Goal: Information Seeking & Learning: Learn about a topic

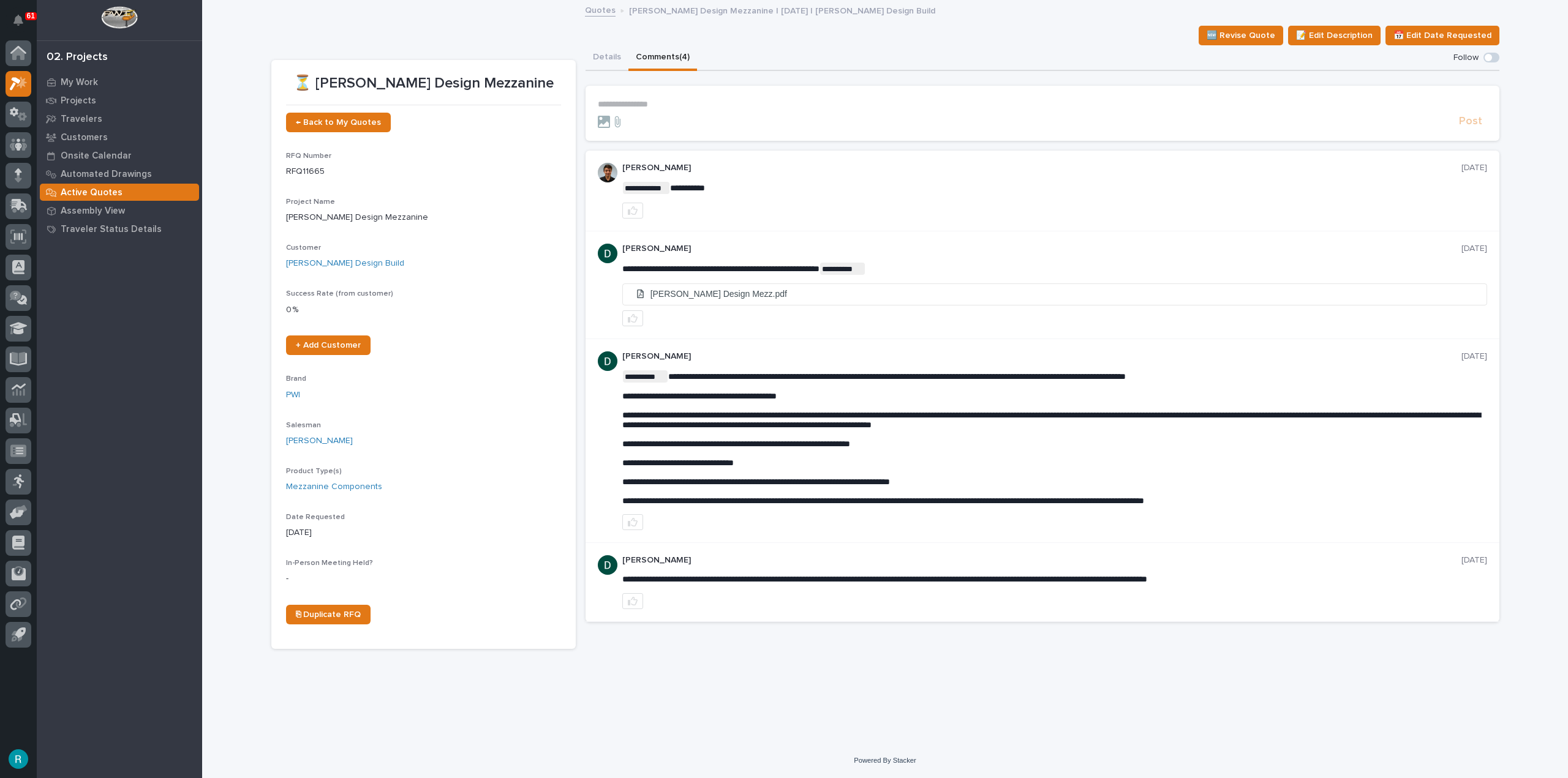
click at [653, 105] on p "**********" at bounding box center [1043, 104] width 889 height 10
click at [347, 44] on div "🆕 Revise Quote 📝 Edit Description 📅 Edit Date Requested" at bounding box center [885, 35] width 1228 height 19
drag, startPoint x: 333, startPoint y: 79, endPoint x: 354, endPoint y: 45, distance: 40.0
click at [568, 93] on section "⏳ Bauer Design Mezzanine ← Back to My Quotes RFQ Number RFQ11665 Project Name B…" at bounding box center [423, 354] width 304 height 589
click at [339, 42] on div "🆕 Revise Quote 📝 Edit Description 📅 Edit Date Requested" at bounding box center [885, 35] width 1228 height 19
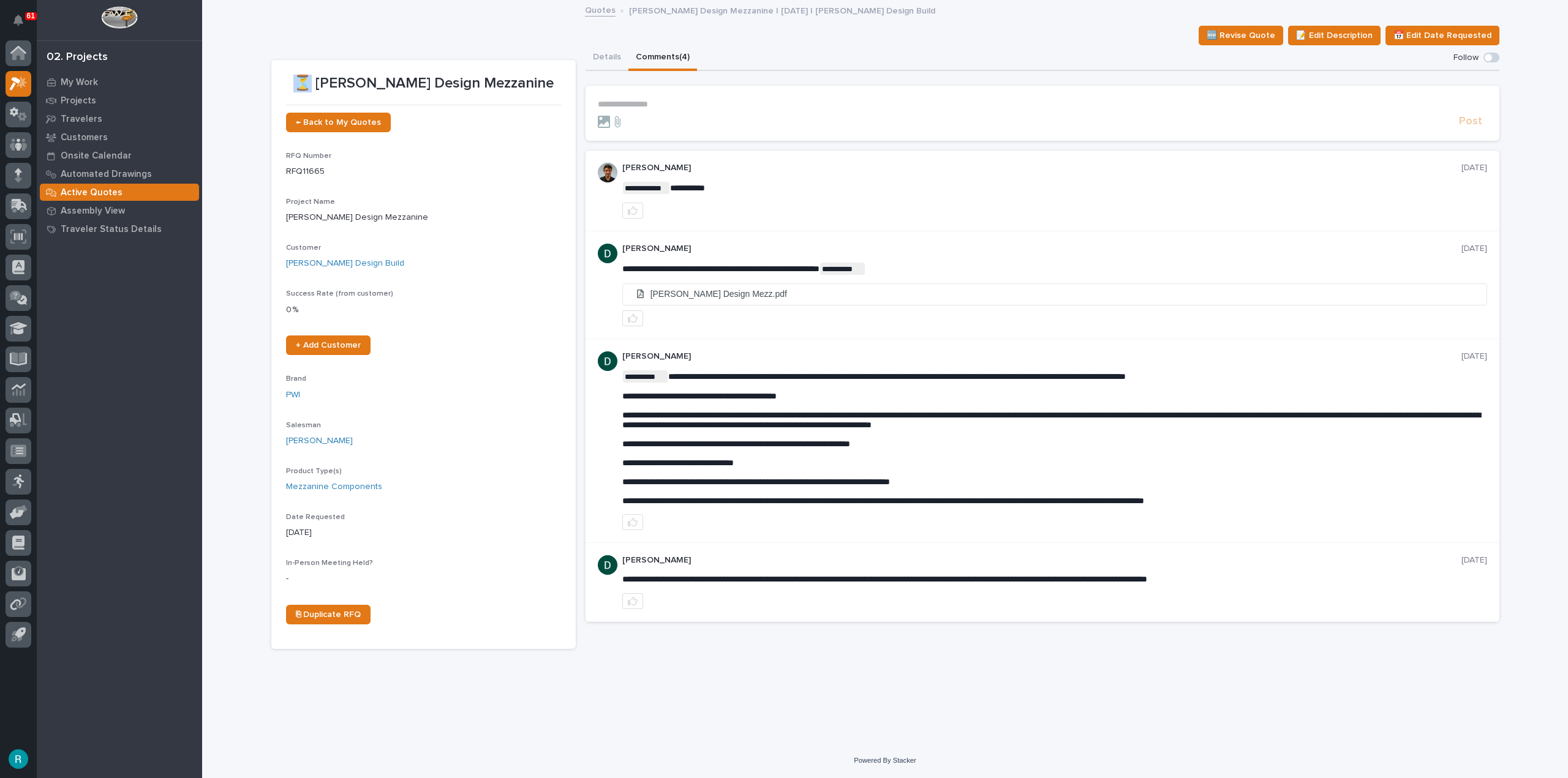
drag, startPoint x: 338, startPoint y: 83, endPoint x: 347, endPoint y: 82, distance: 9.1
click at [347, 82] on p "⏳ Bauer Design Mezzanine" at bounding box center [424, 83] width 275 height 18
click at [315, 75] on p "⏳ Bauer Design Mezzanine" at bounding box center [424, 83] width 275 height 18
click at [271, 64] on section "⏳ Bauer Design Mezzanine ← Back to My Quotes RFQ Number RFQ11665 Project Name B…" at bounding box center [423, 354] width 304 height 589
click at [596, 51] on button "Details" at bounding box center [606, 58] width 43 height 26
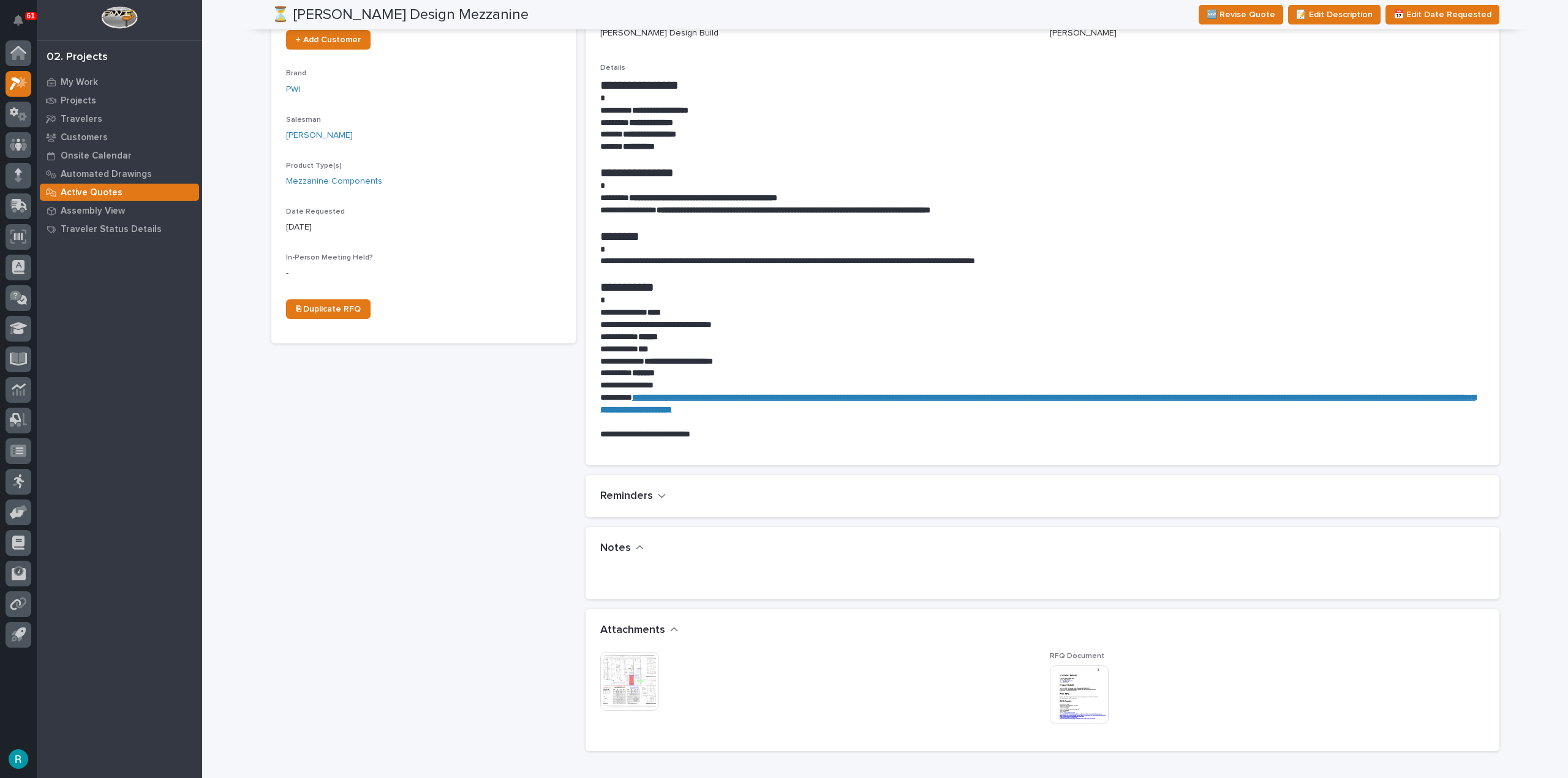
scroll to position [306, 0]
click at [636, 681] on img at bounding box center [630, 681] width 59 height 59
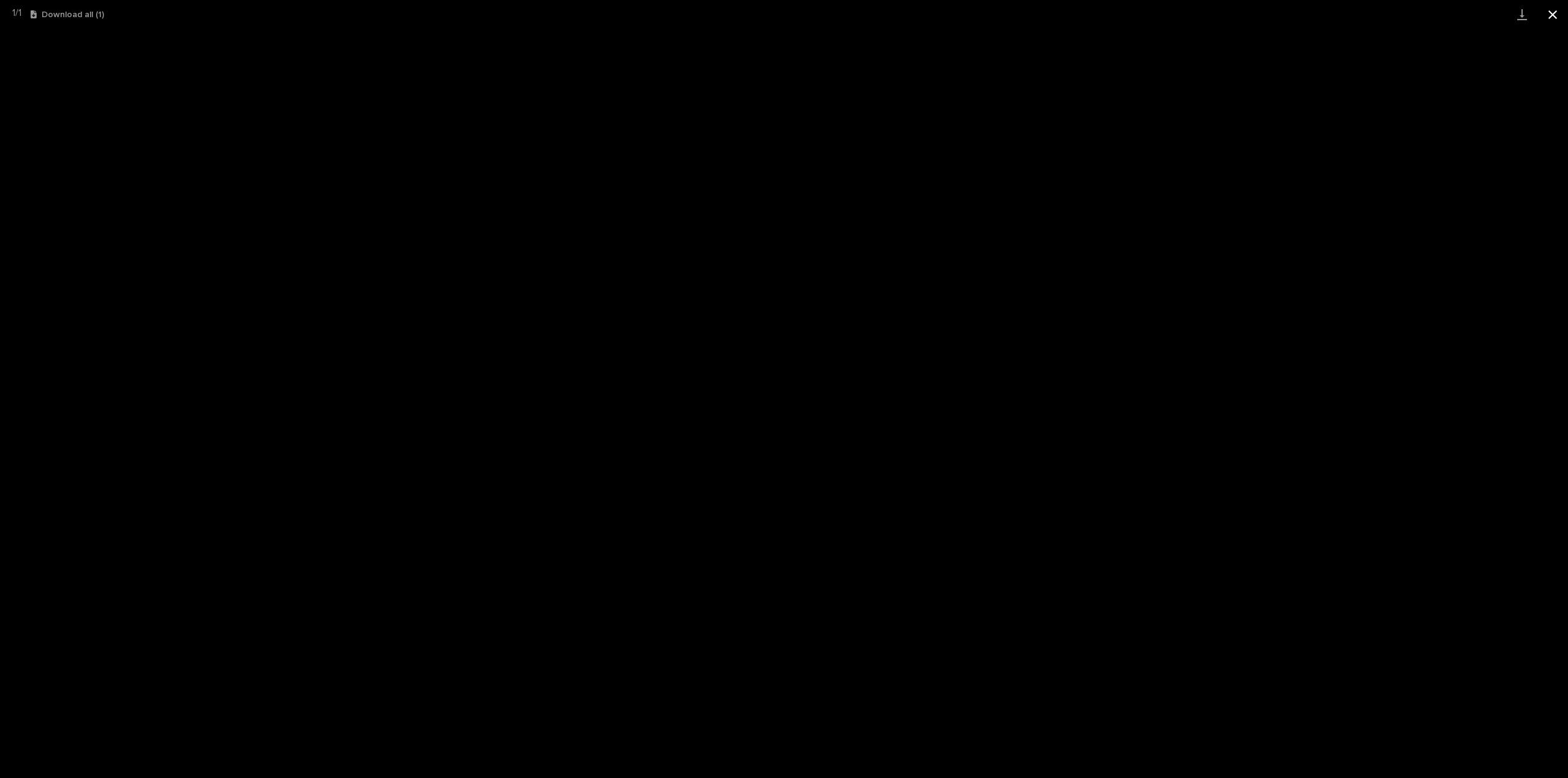
click at [1549, 14] on button "Close gallery" at bounding box center [1552, 14] width 30 height 29
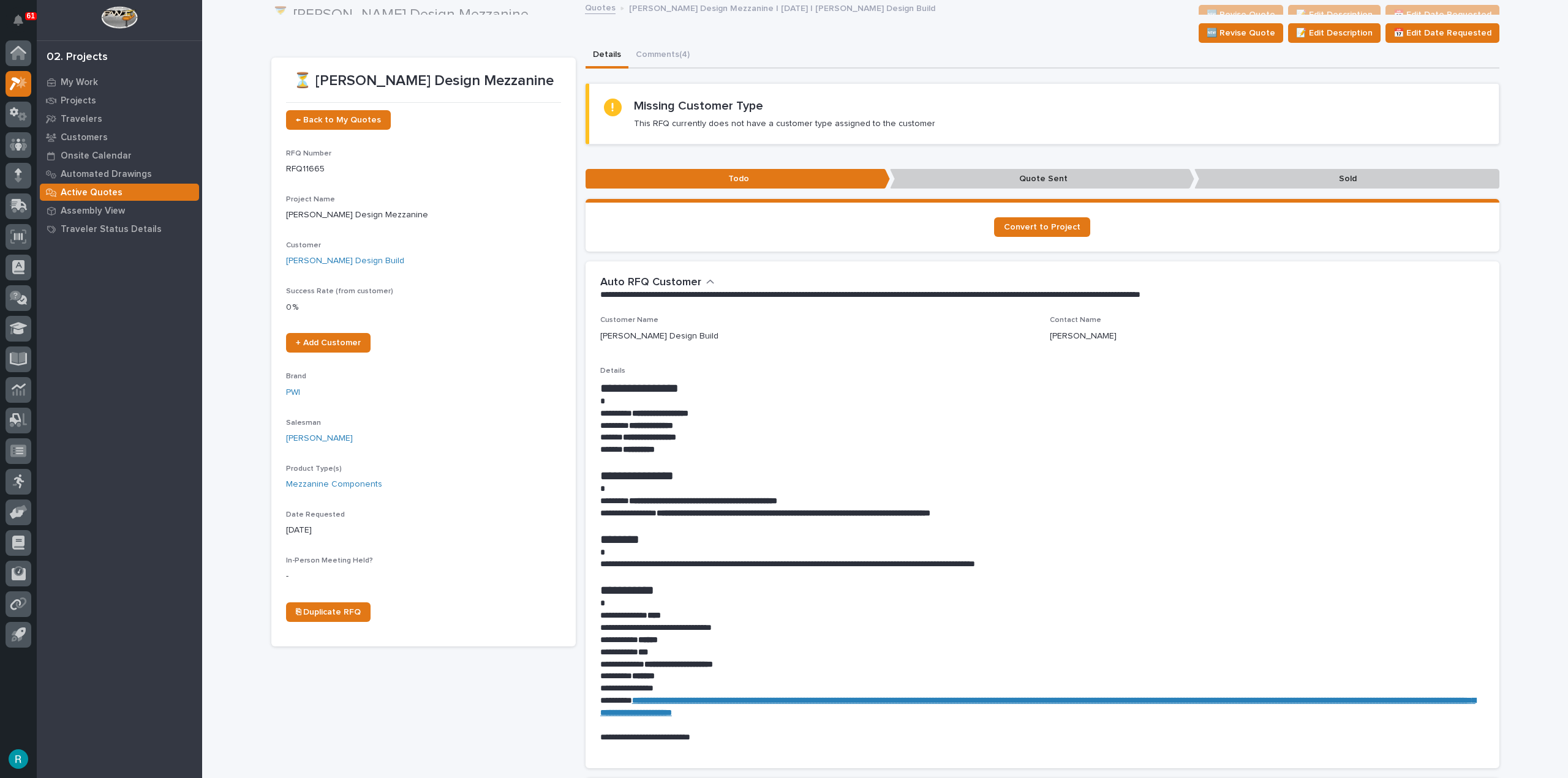
scroll to position [0, 0]
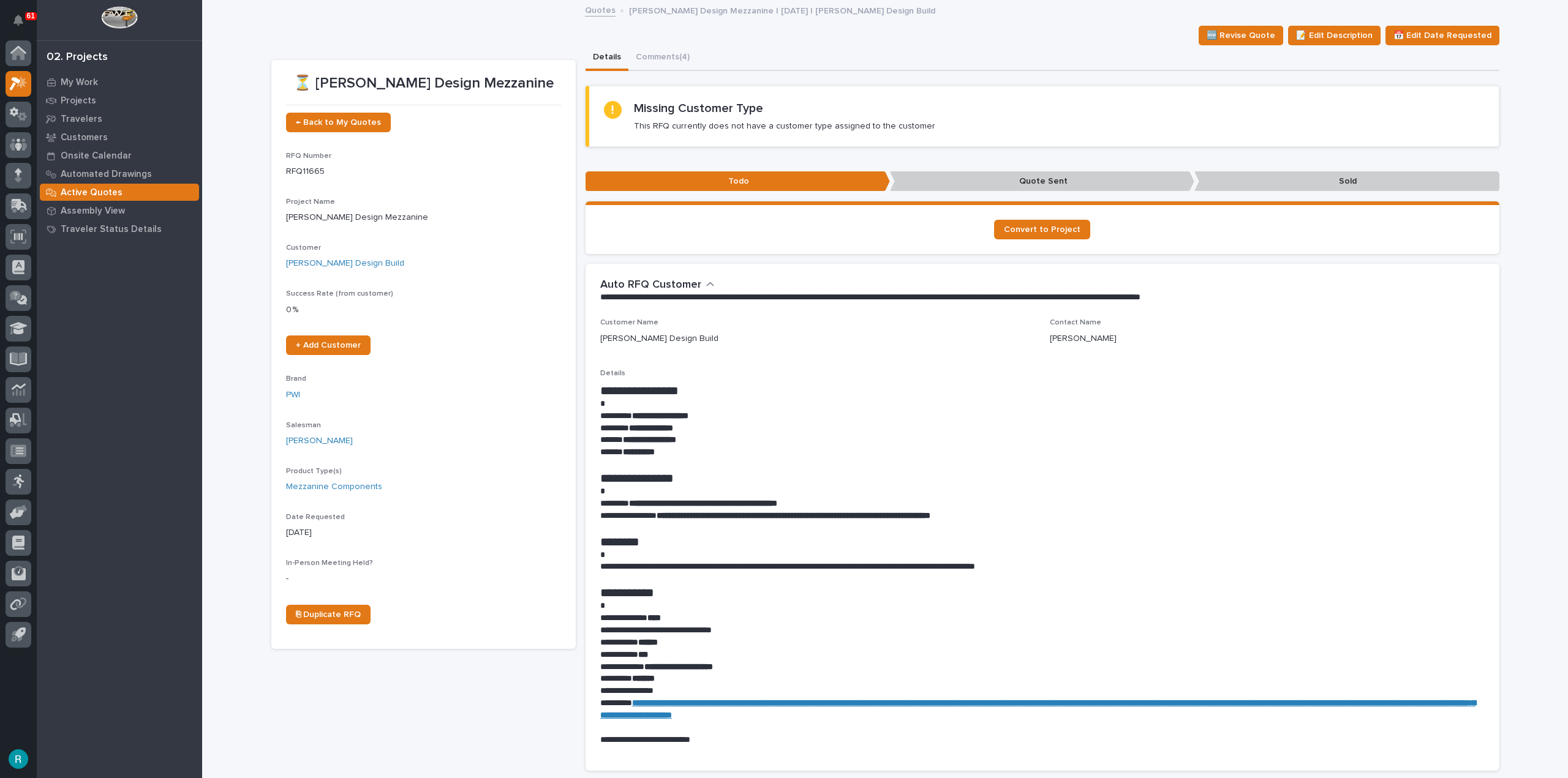
click at [650, 42] on div "🆕 Revise Quote 📝 Edit Description 📅 Edit Date Requested" at bounding box center [885, 35] width 1228 height 19
click at [650, 53] on button "Comments (4)" at bounding box center [662, 58] width 68 height 26
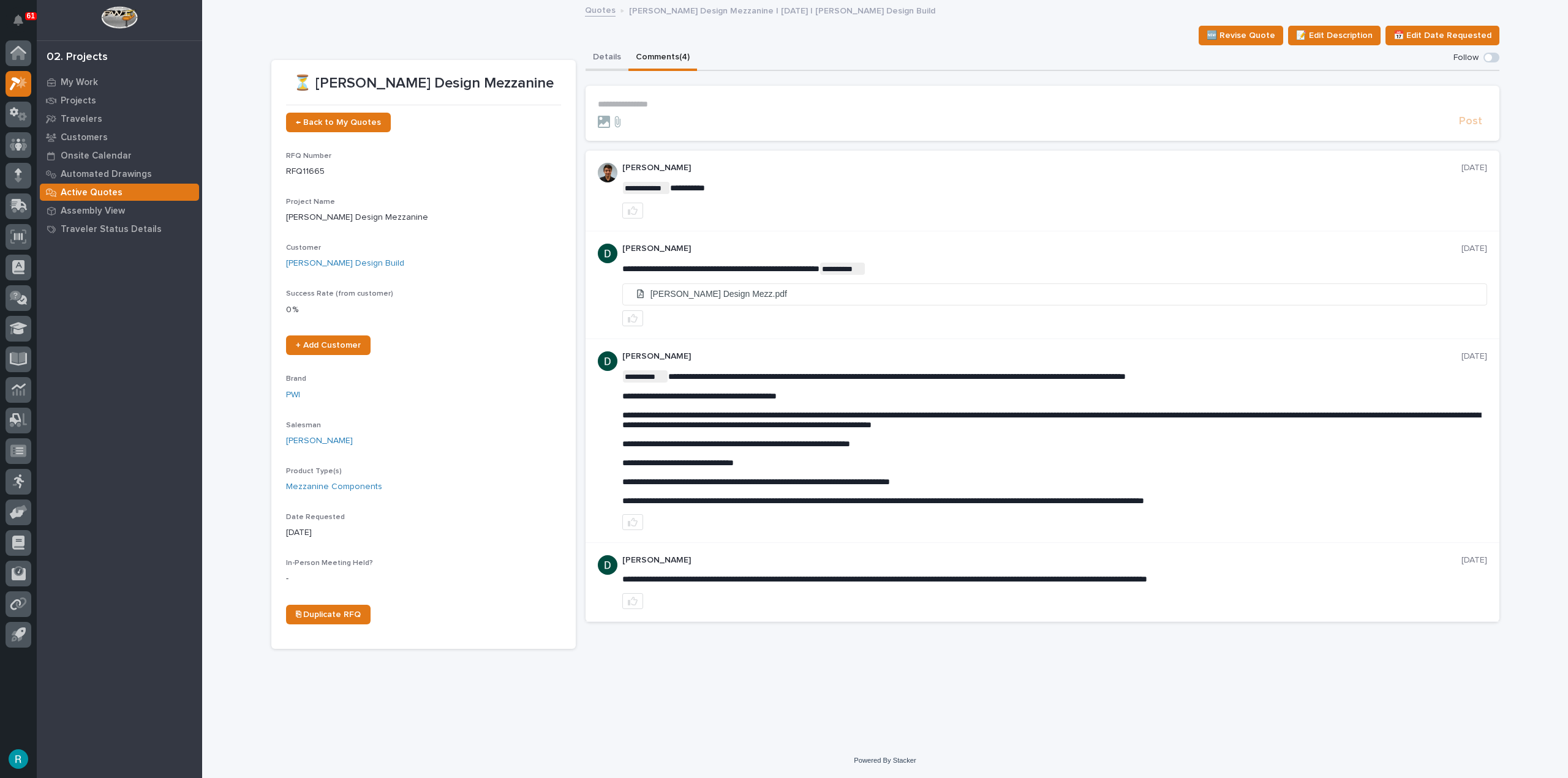
click at [604, 58] on button "Details" at bounding box center [606, 58] width 43 height 26
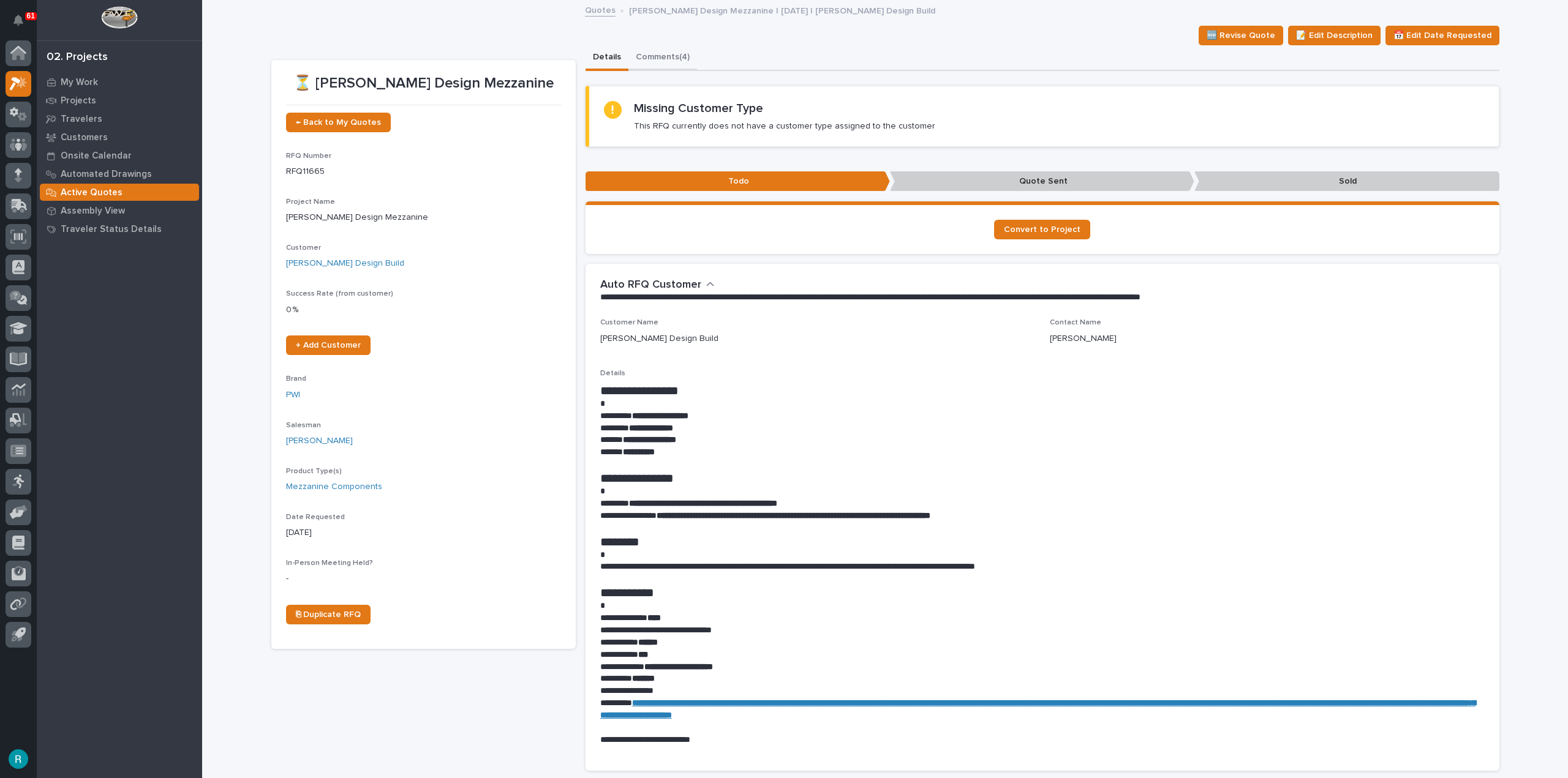
click at [667, 51] on button "Comments (4)" at bounding box center [662, 58] width 68 height 26
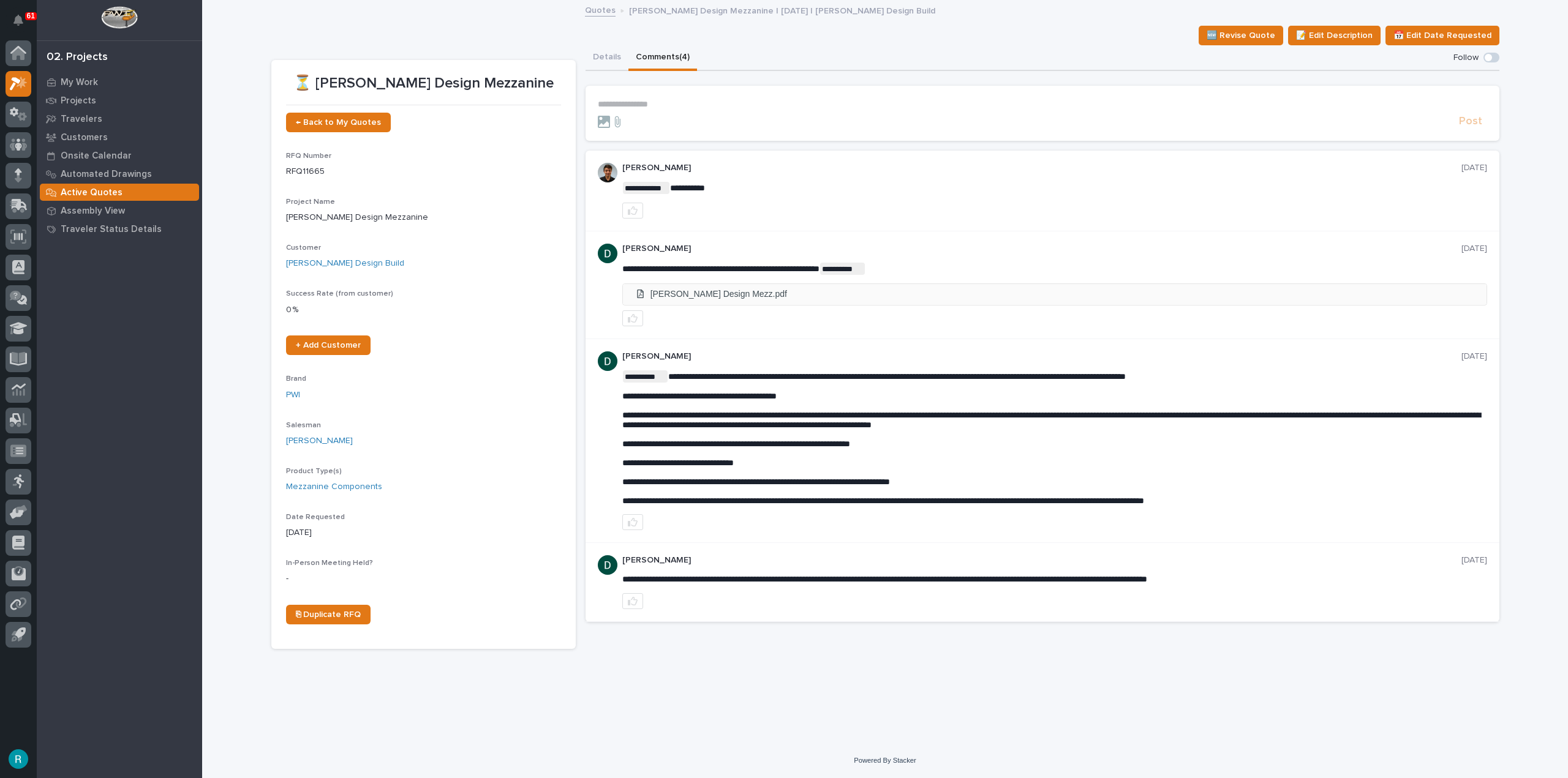
click at [696, 296] on li "[PERSON_NAME] Design Mezz.pdf" at bounding box center [1054, 294] width 863 height 20
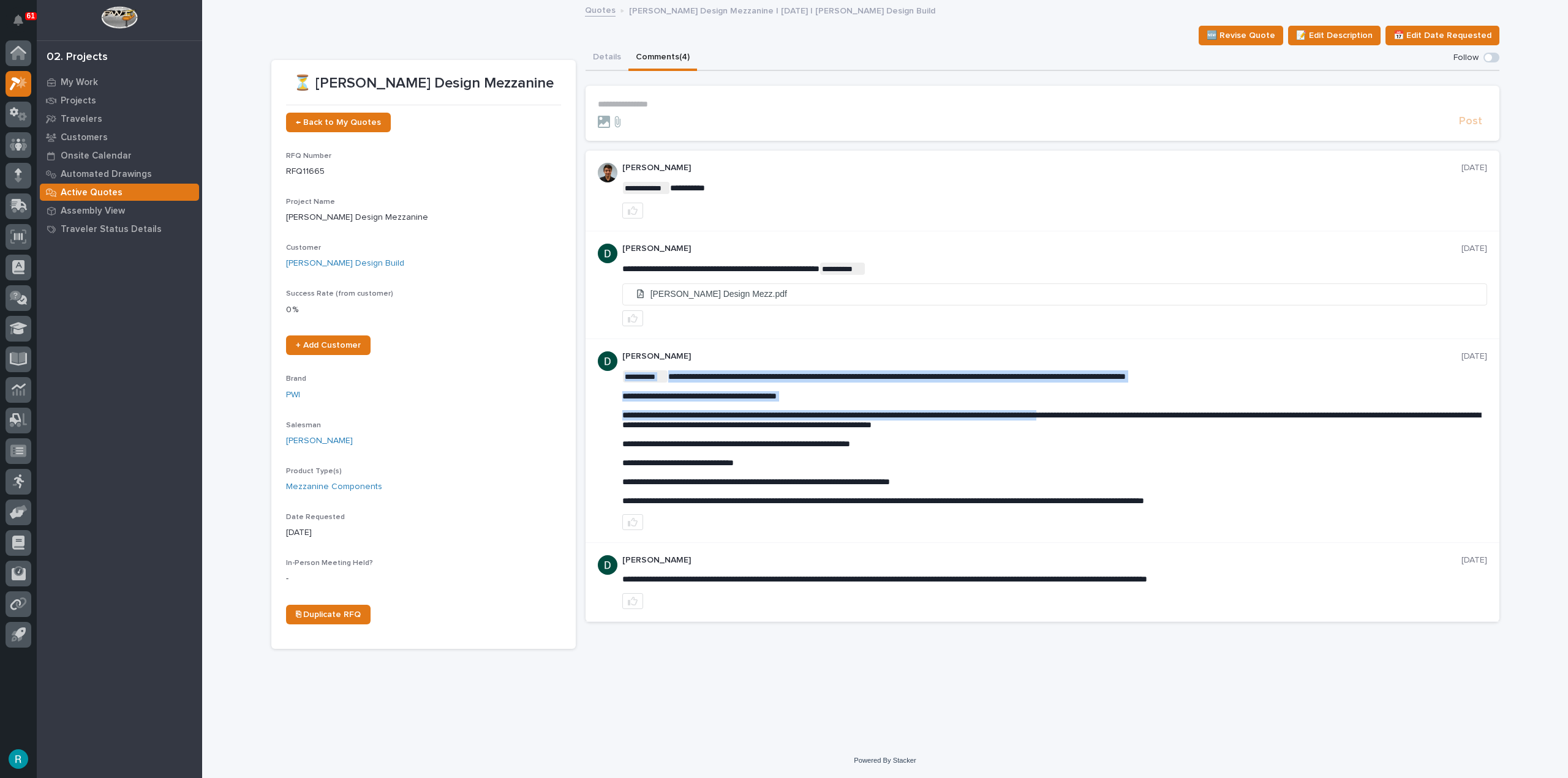
drag, startPoint x: 1023, startPoint y: 417, endPoint x: 1102, endPoint y: 419, distance: 79.0
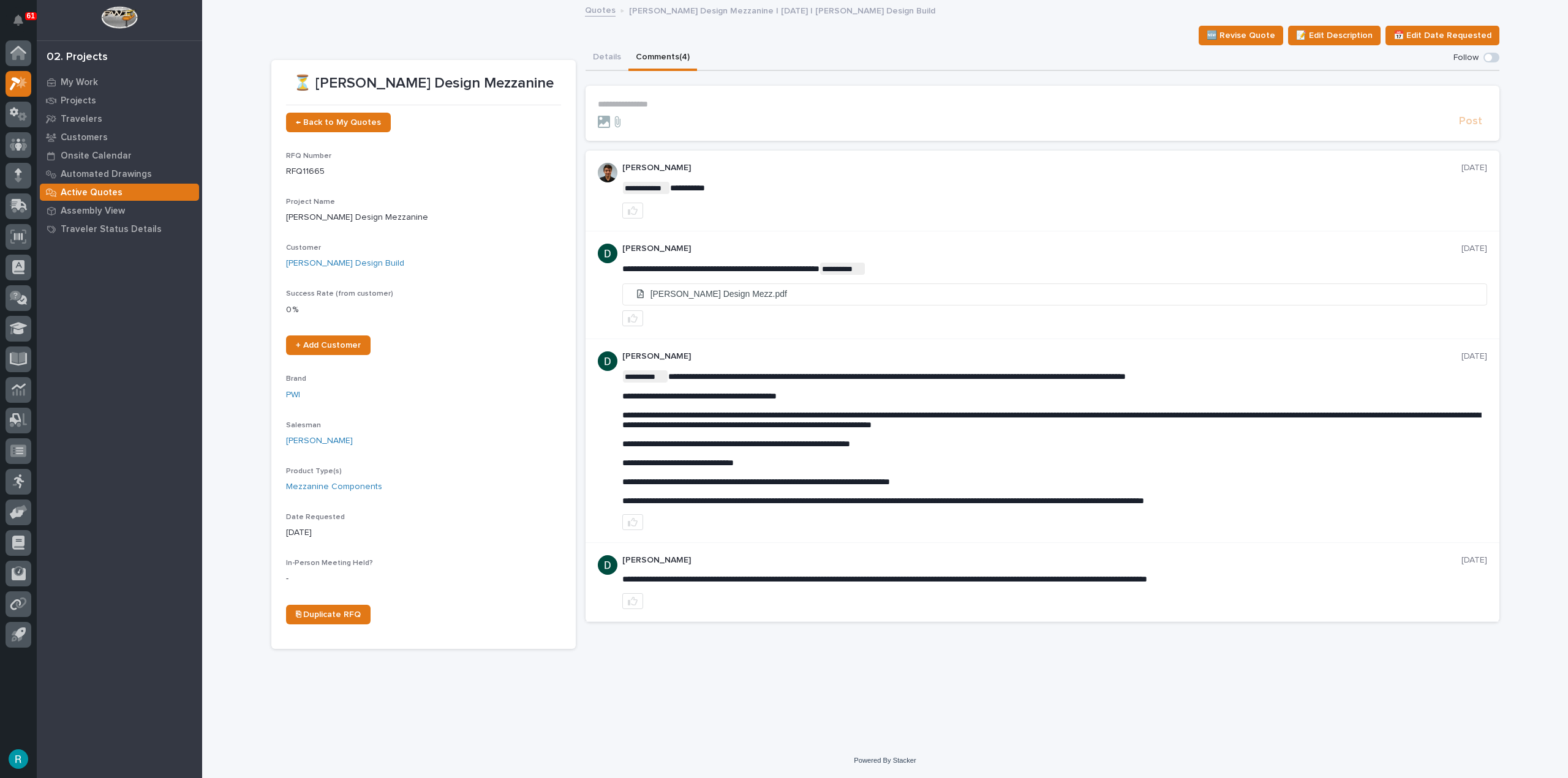
click at [1111, 418] on span "**********" at bounding box center [1051, 420] width 858 height 19
drag, startPoint x: 1119, startPoint y: 414, endPoint x: 1141, endPoint y: 417, distance: 22.2
click at [1141, 417] on span "**********" at bounding box center [1051, 420] width 858 height 19
click at [607, 51] on button "Details" at bounding box center [606, 58] width 43 height 26
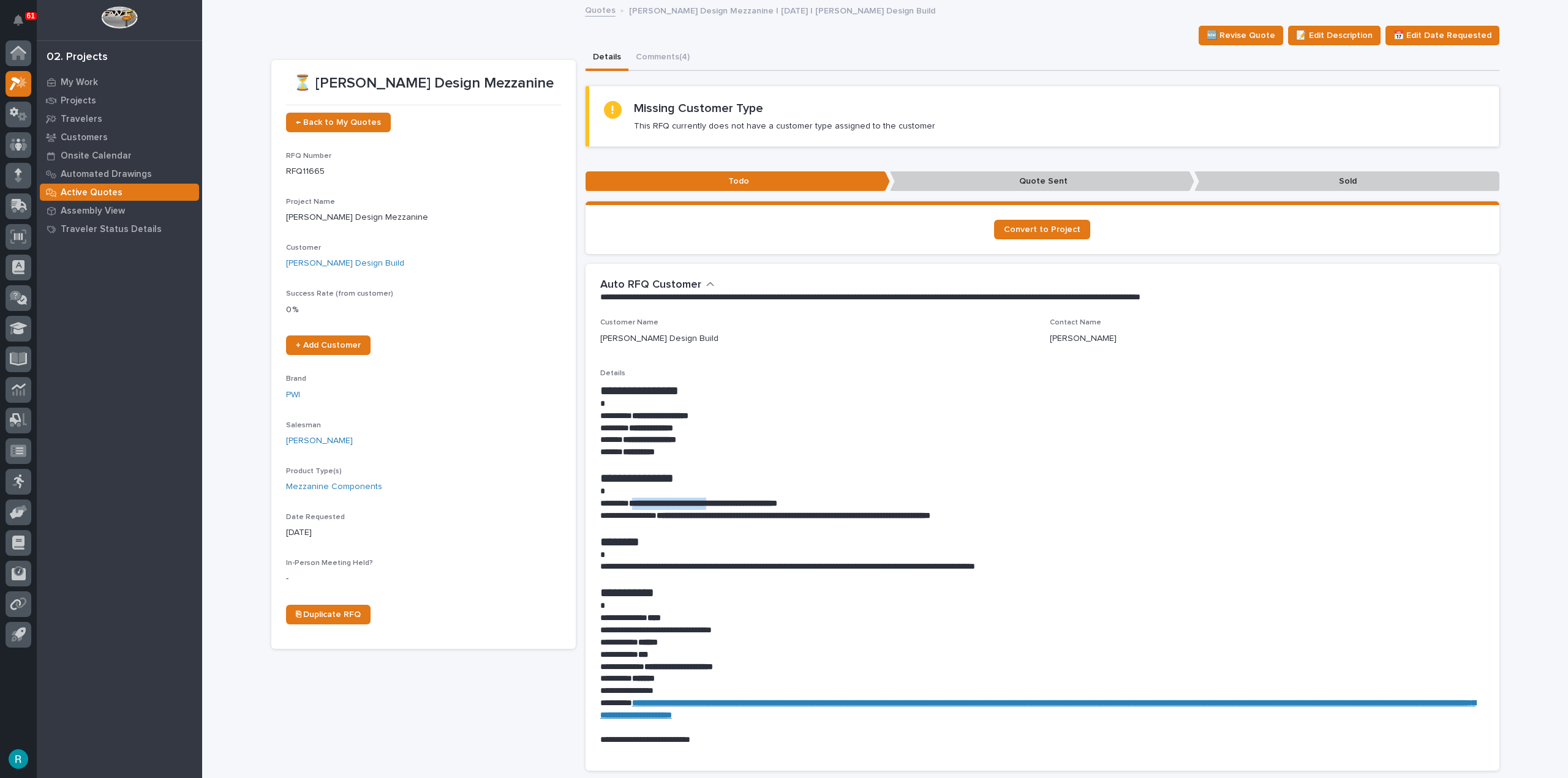
drag, startPoint x: 648, startPoint y: 504, endPoint x: 723, endPoint y: 499, distance: 75.2
click at [731, 502] on strong "**********" at bounding box center [703, 504] width 148 height 8
click at [648, 496] on p at bounding box center [1043, 492] width 884 height 13
drag, startPoint x: 628, startPoint y: 502, endPoint x: 680, endPoint y: 511, distance: 52.8
click at [680, 511] on div "**********" at bounding box center [1043, 564] width 884 height 363
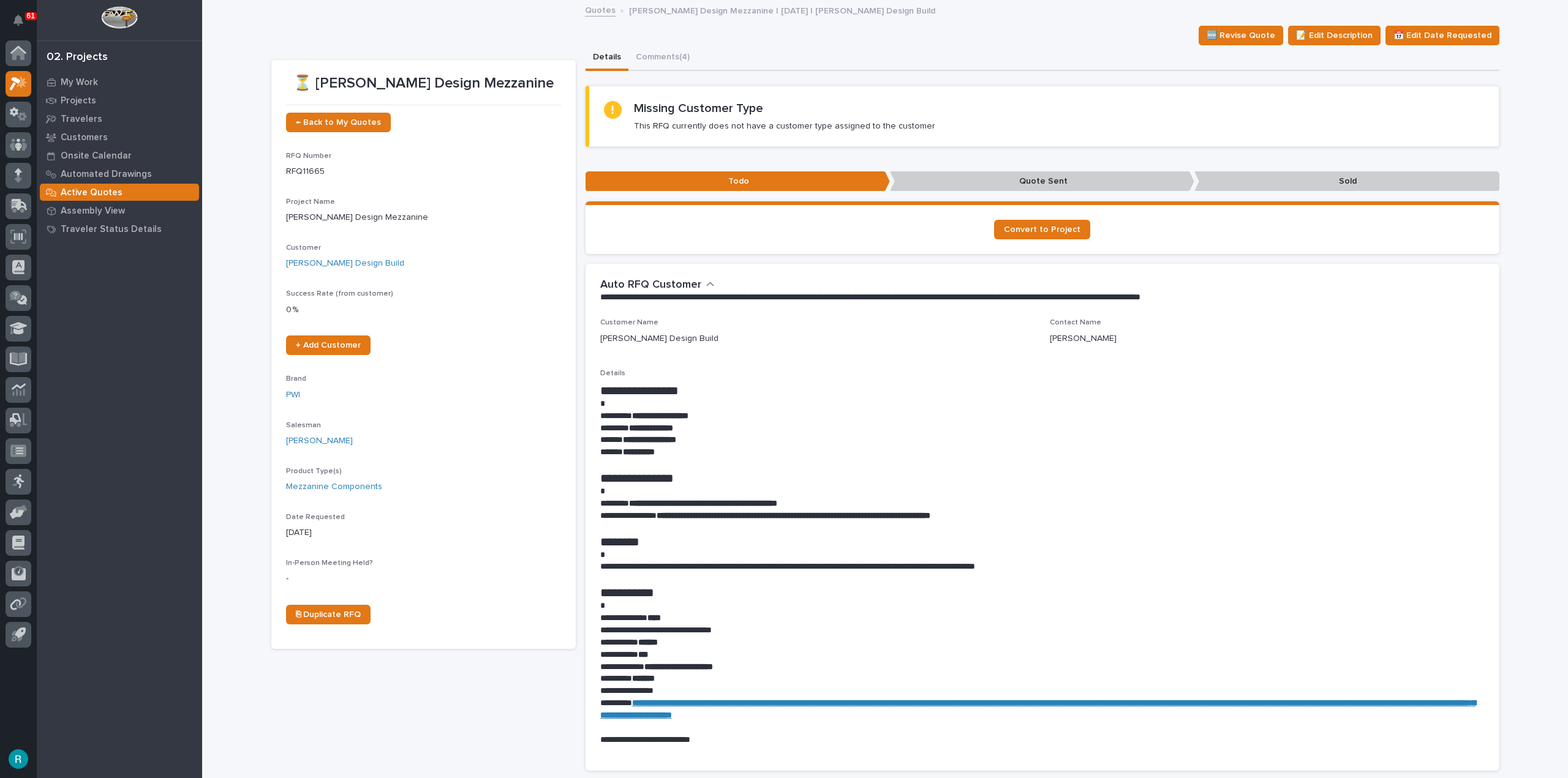
click at [630, 494] on p at bounding box center [1043, 492] width 884 height 13
drag, startPoint x: 631, startPoint y: 504, endPoint x: 813, endPoint y: 509, distance: 182.1
click at [813, 509] on p "**********" at bounding box center [1043, 504] width 884 height 13
copy strong "**********"
click at [861, 437] on p "**********" at bounding box center [1043, 440] width 884 height 13
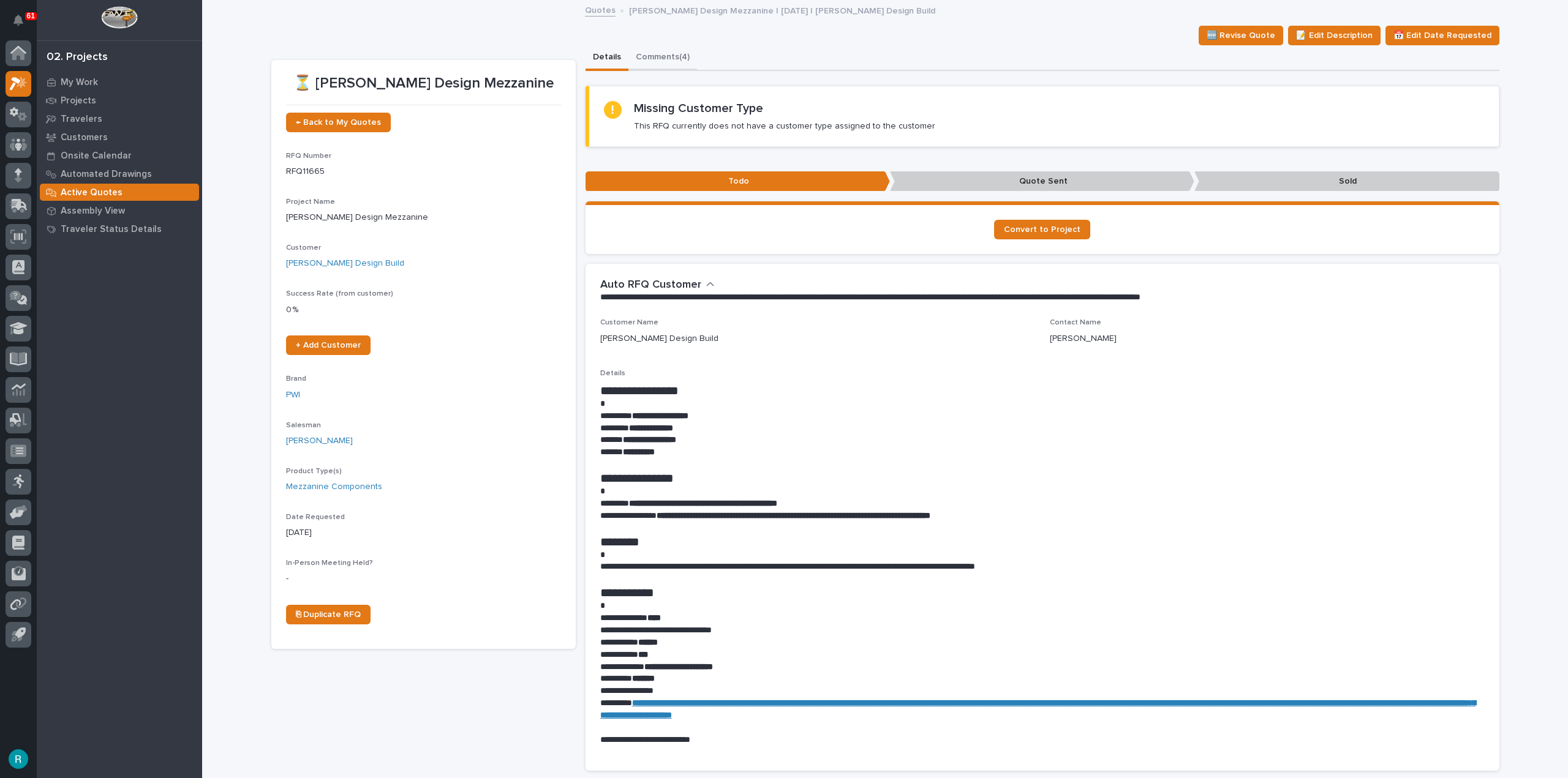
click at [671, 65] on button "Comments (4)" at bounding box center [662, 58] width 68 height 26
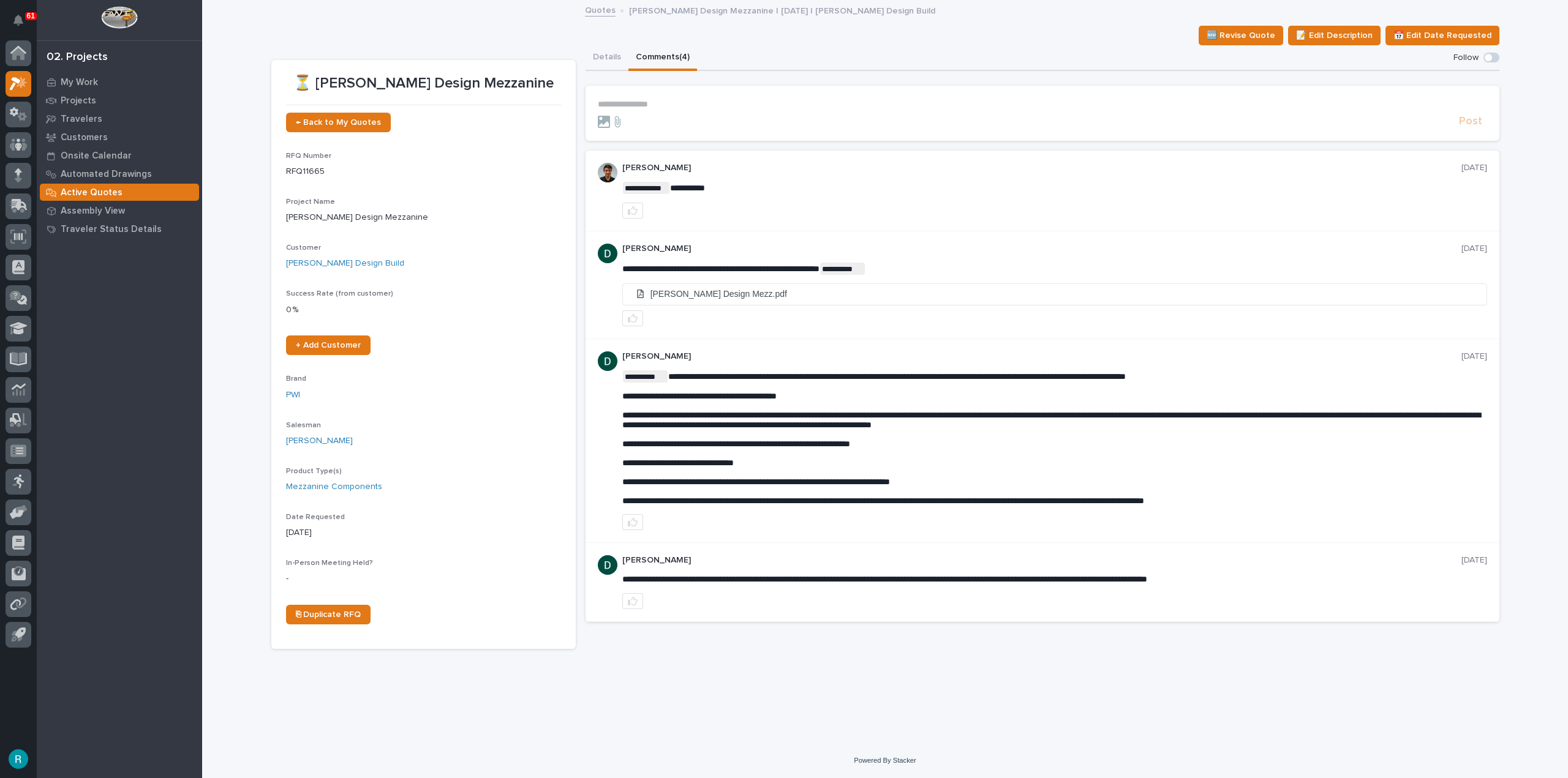
click at [563, 727] on div "**********" at bounding box center [885, 371] width 1366 height 742
click at [602, 60] on button "Details" at bounding box center [606, 58] width 43 height 26
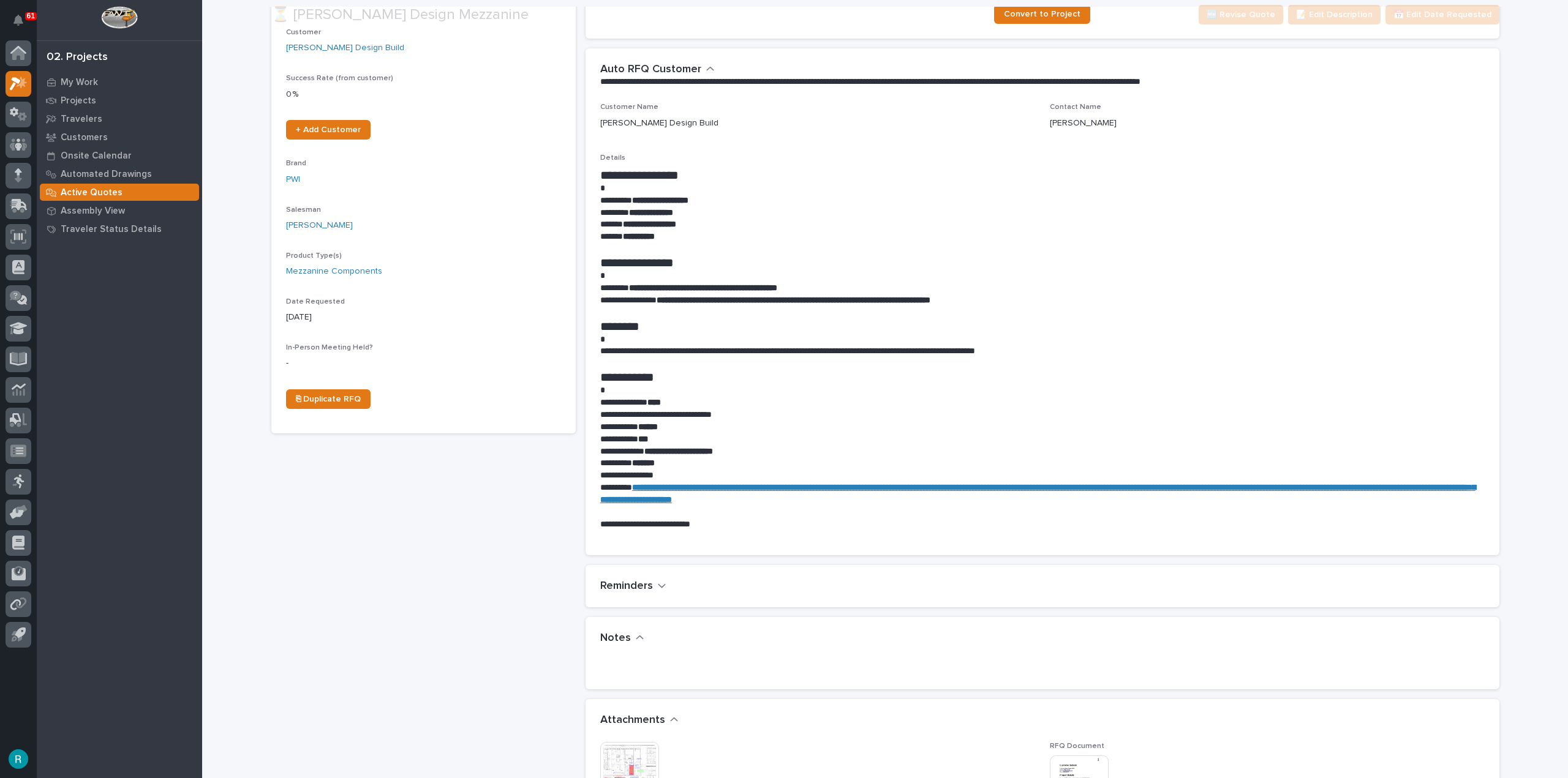
scroll to position [245, 0]
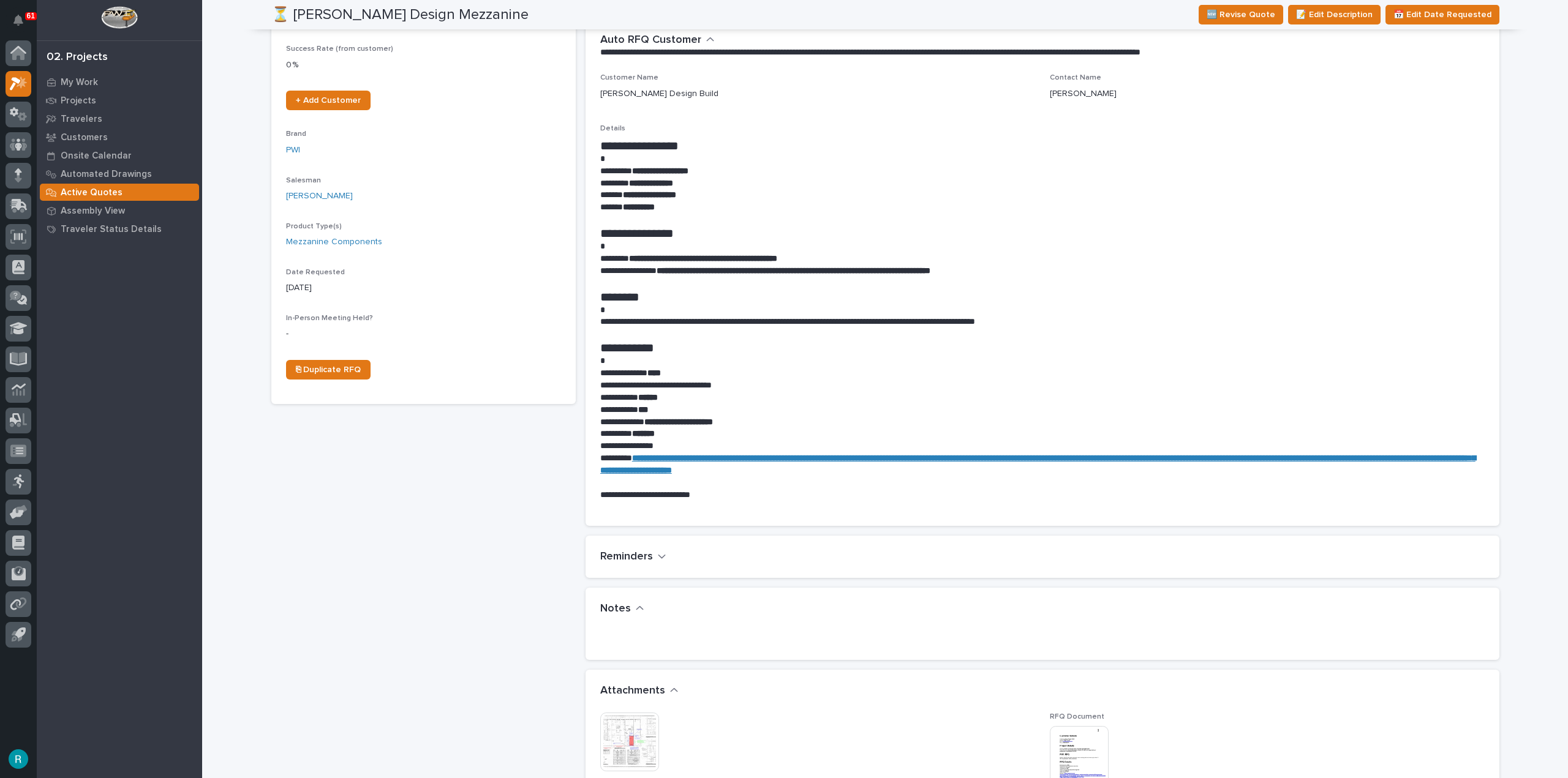
click at [621, 728] on img at bounding box center [630, 743] width 59 height 59
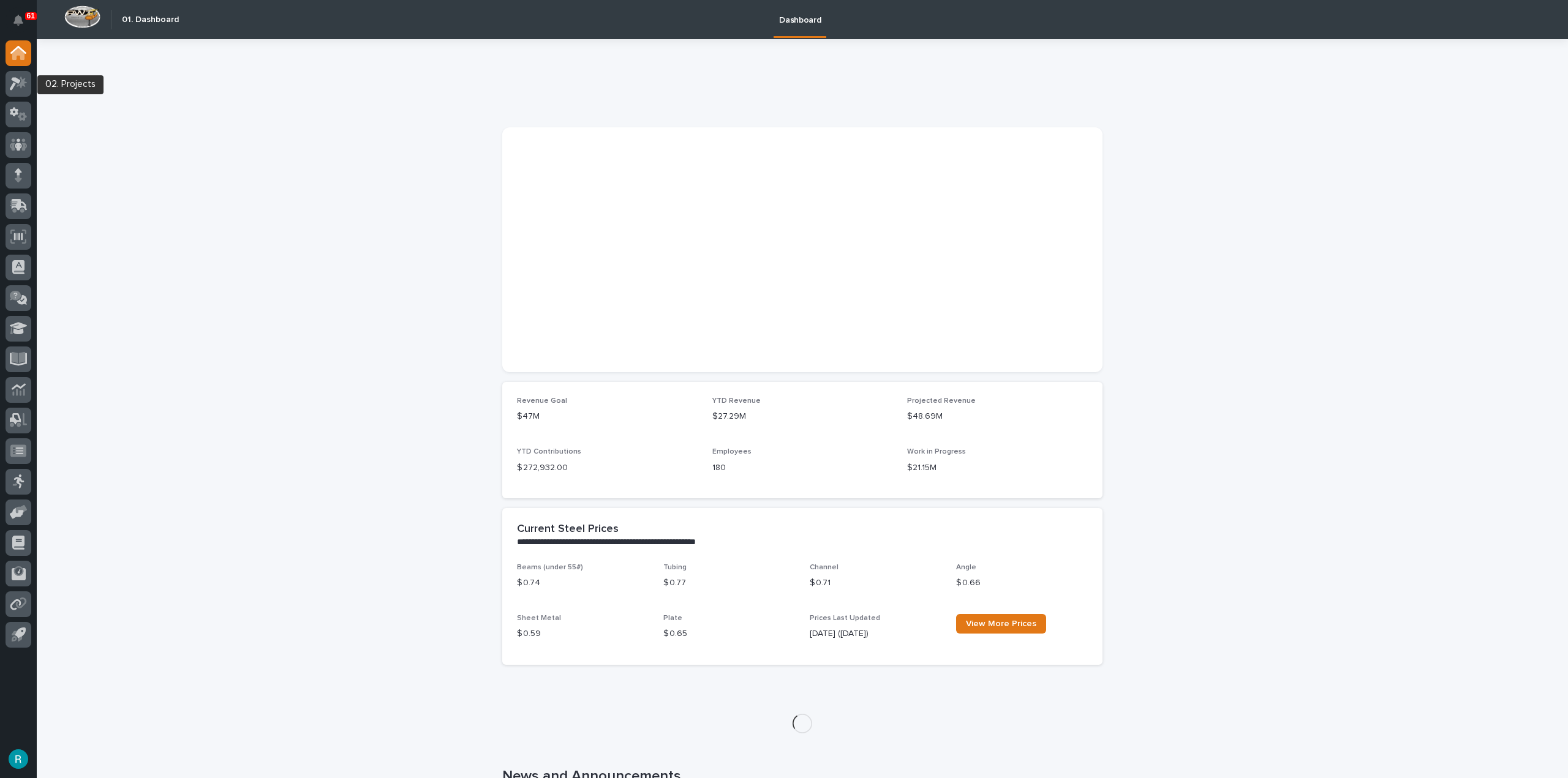
click at [24, 98] on div at bounding box center [19, 86] width 26 height 30
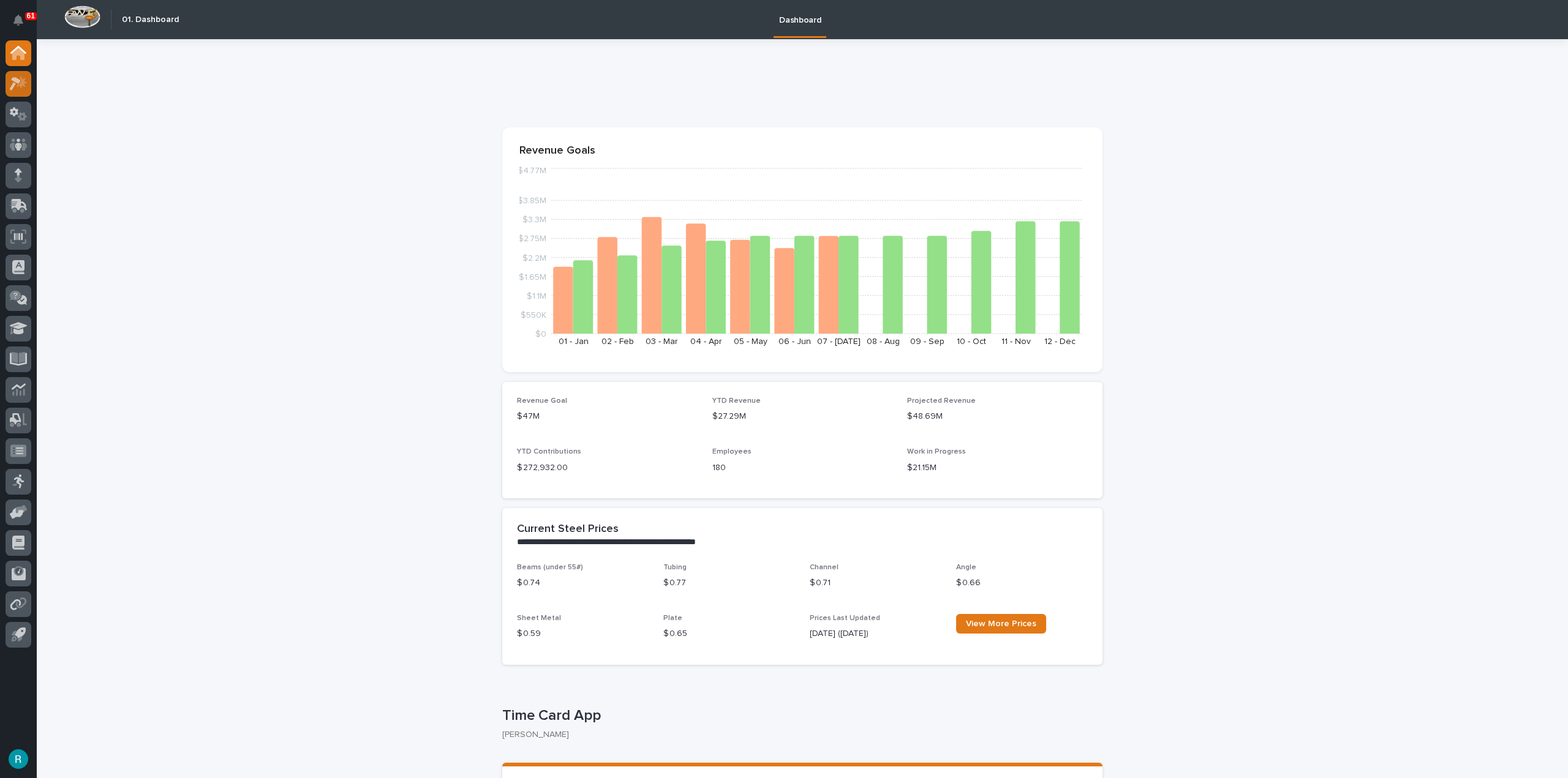
click at [22, 87] on icon at bounding box center [19, 83] width 18 height 14
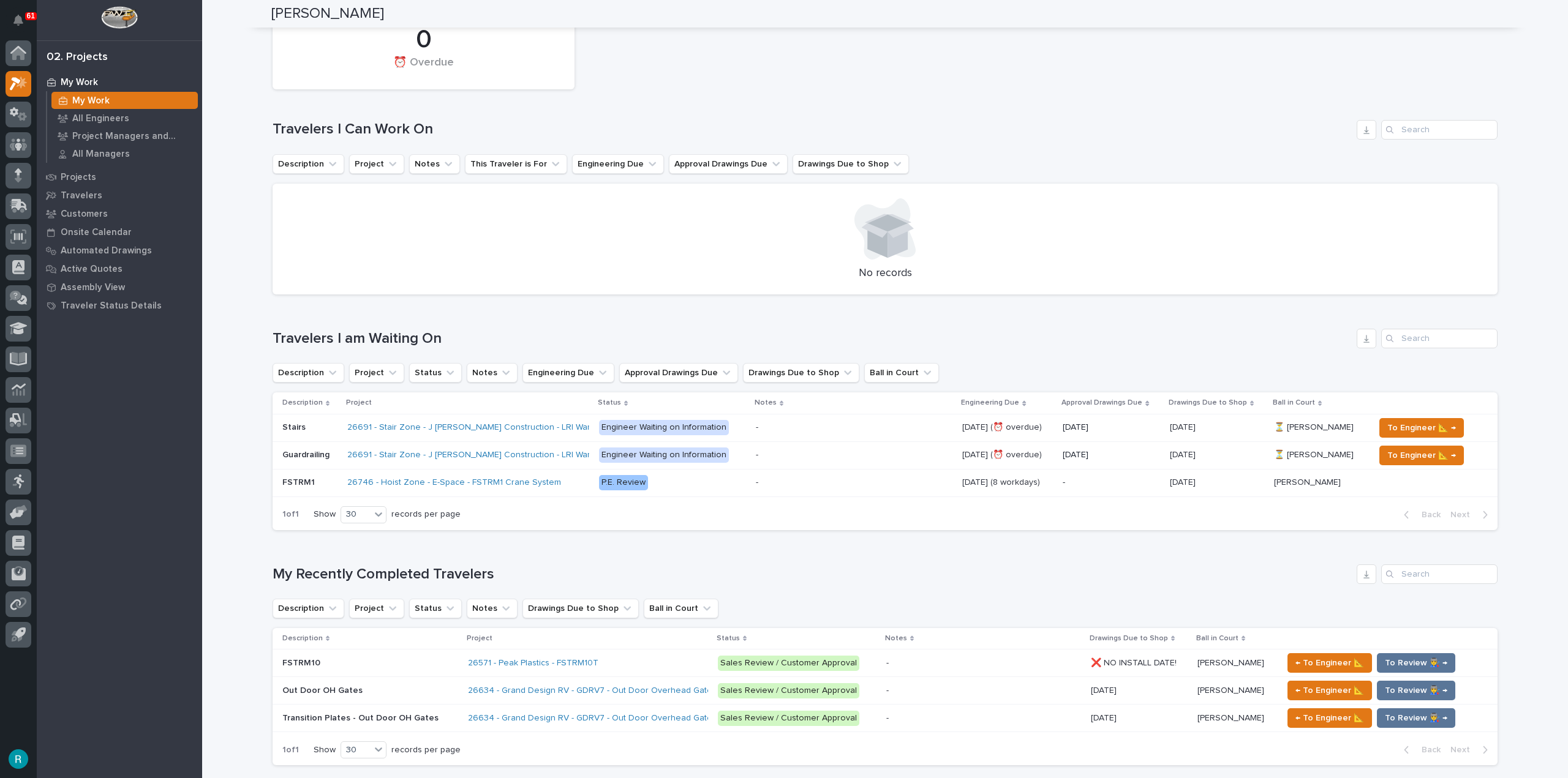
scroll to position [122, 0]
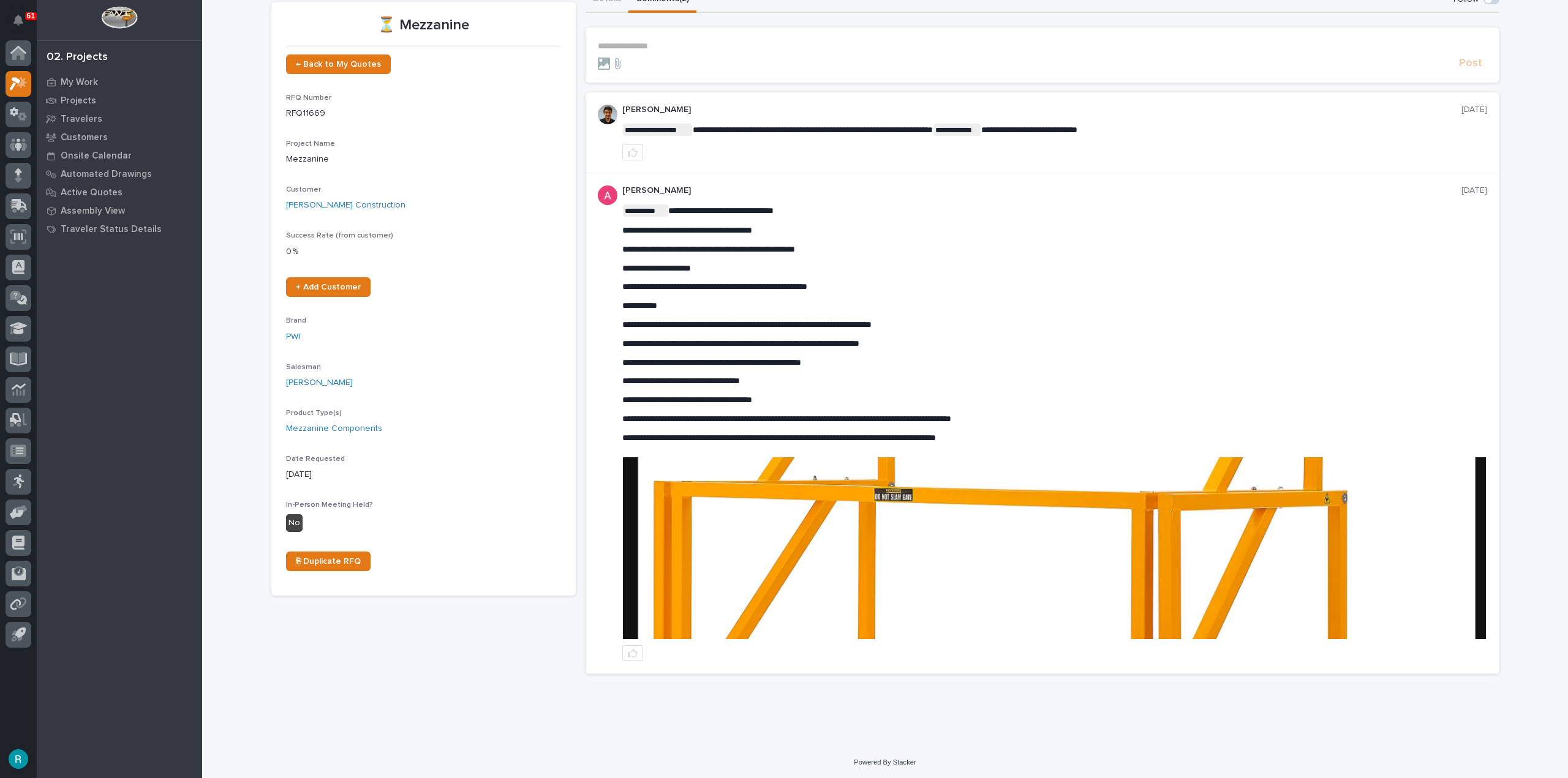
scroll to position [60, 0]
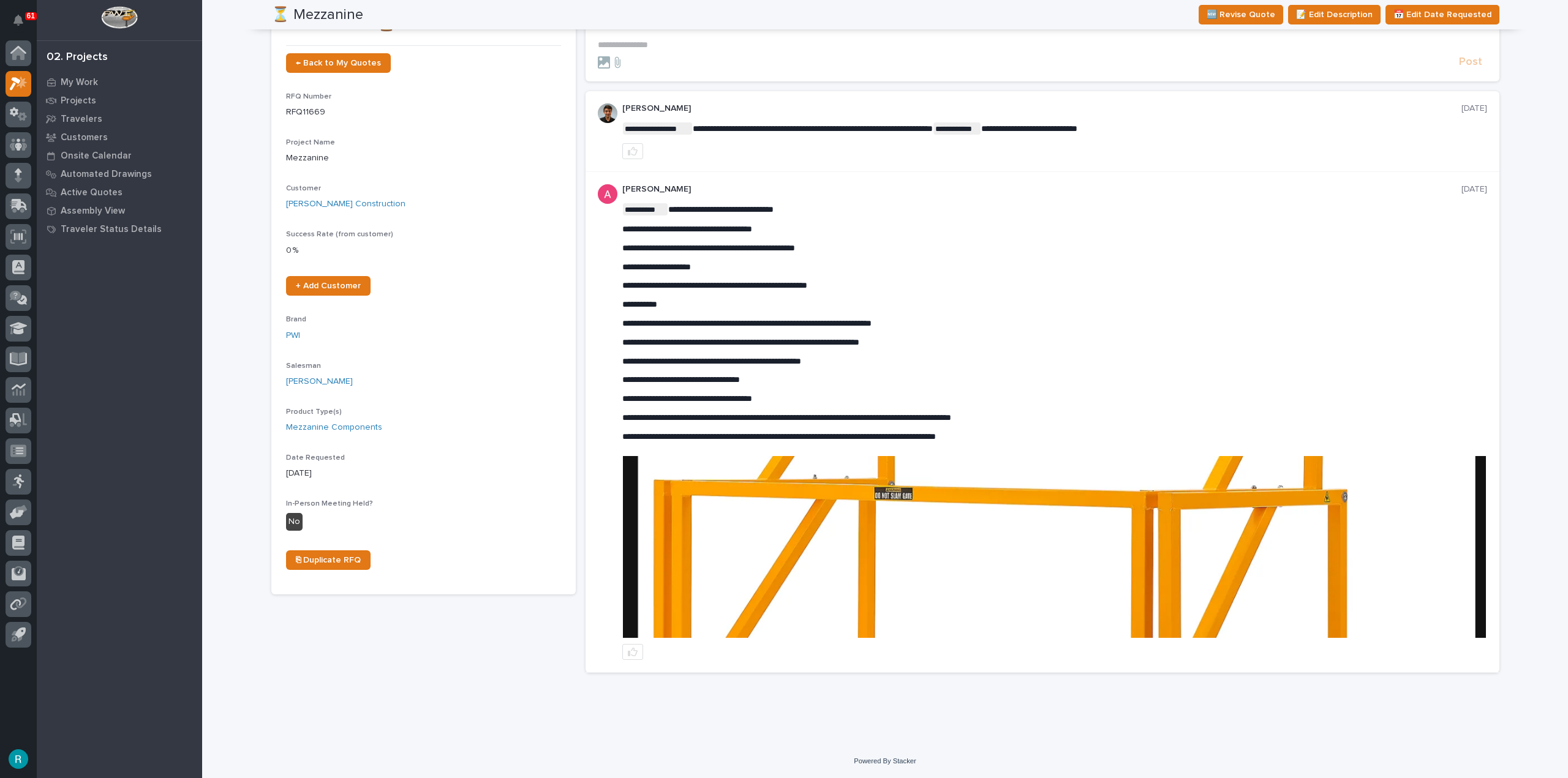
click at [790, 504] on img at bounding box center [1054, 547] width 863 height 182
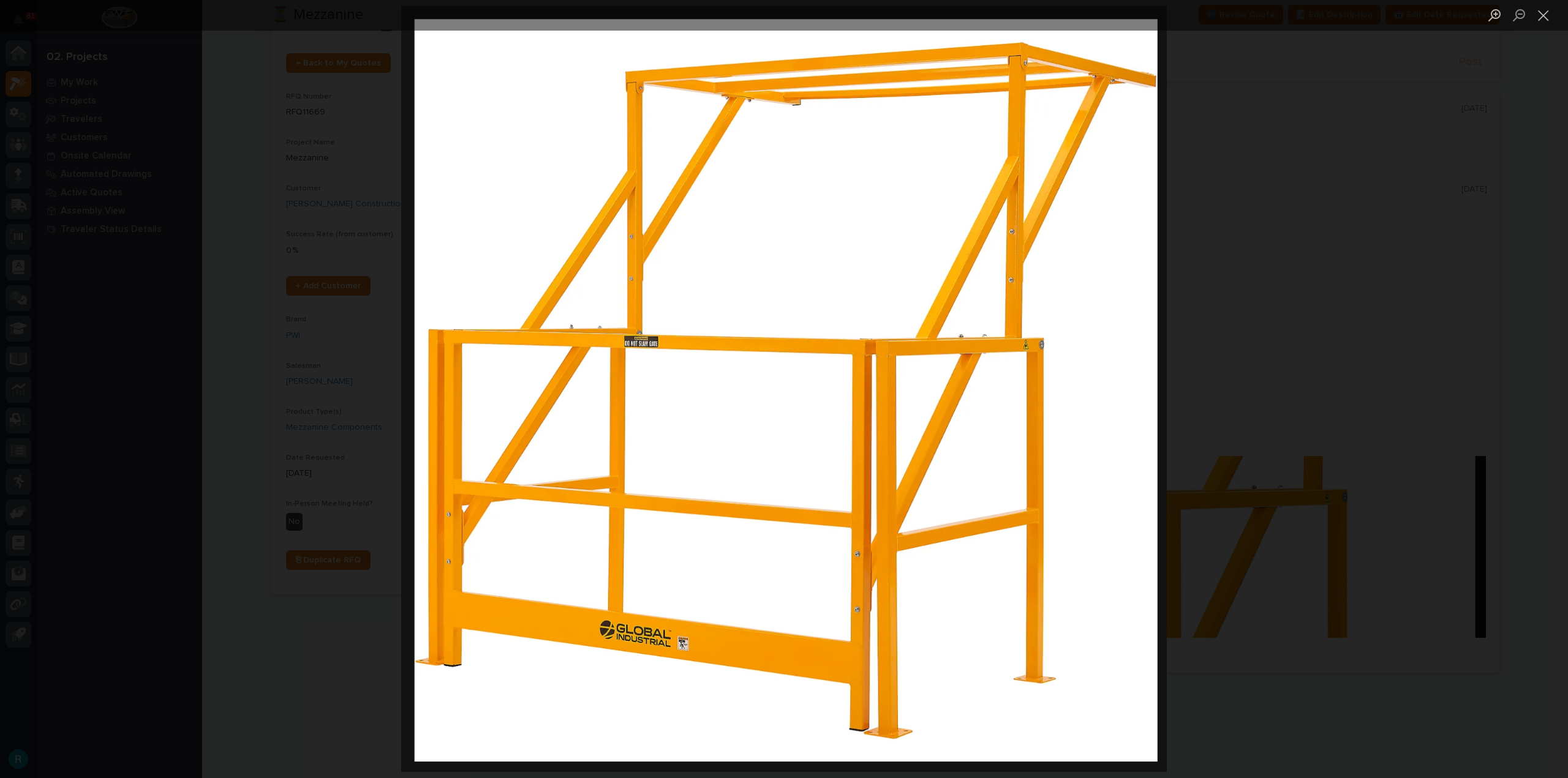
click at [1315, 203] on div "Lightbox" at bounding box center [784, 389] width 1568 height 778
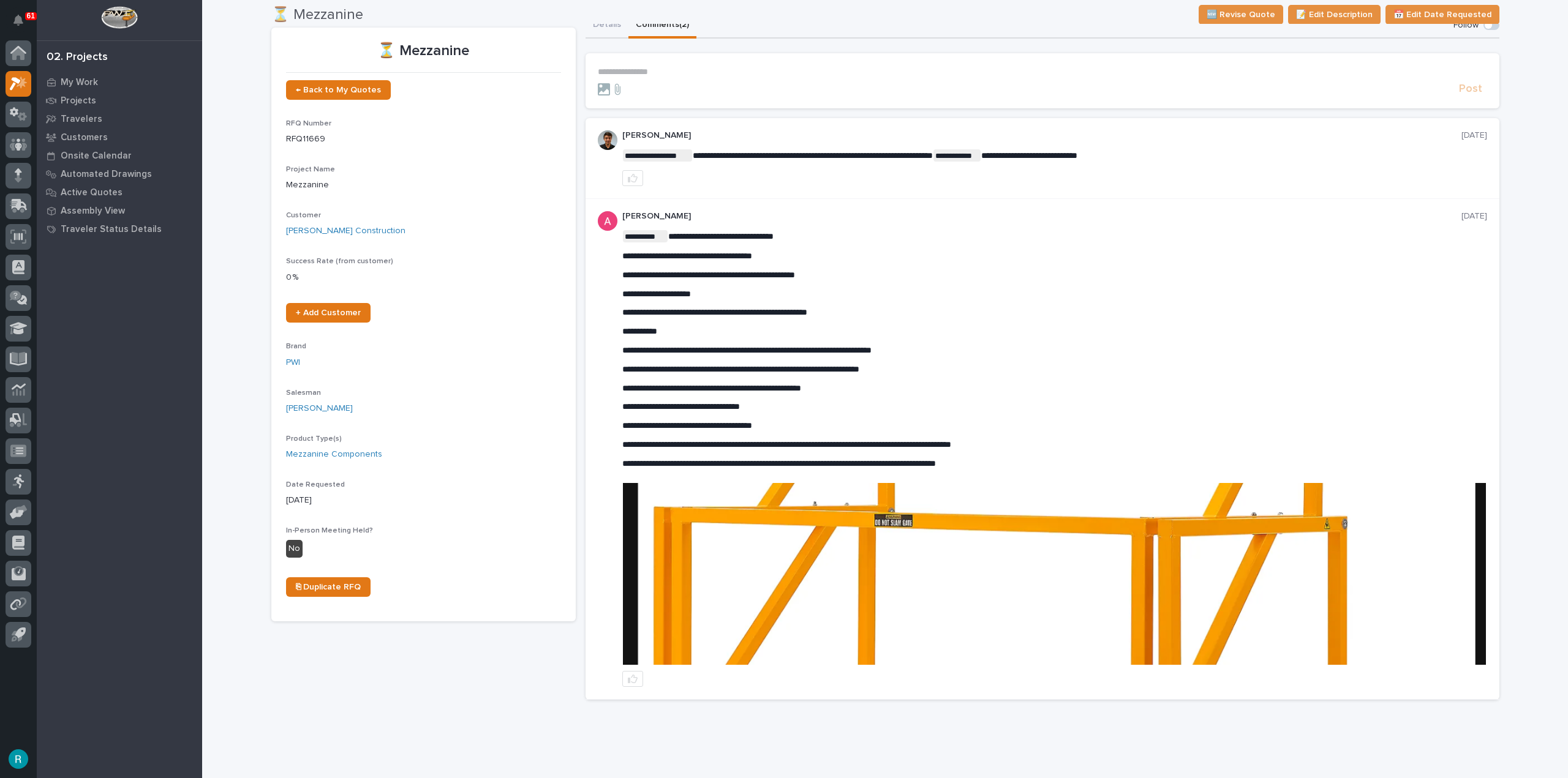
scroll to position [0, 0]
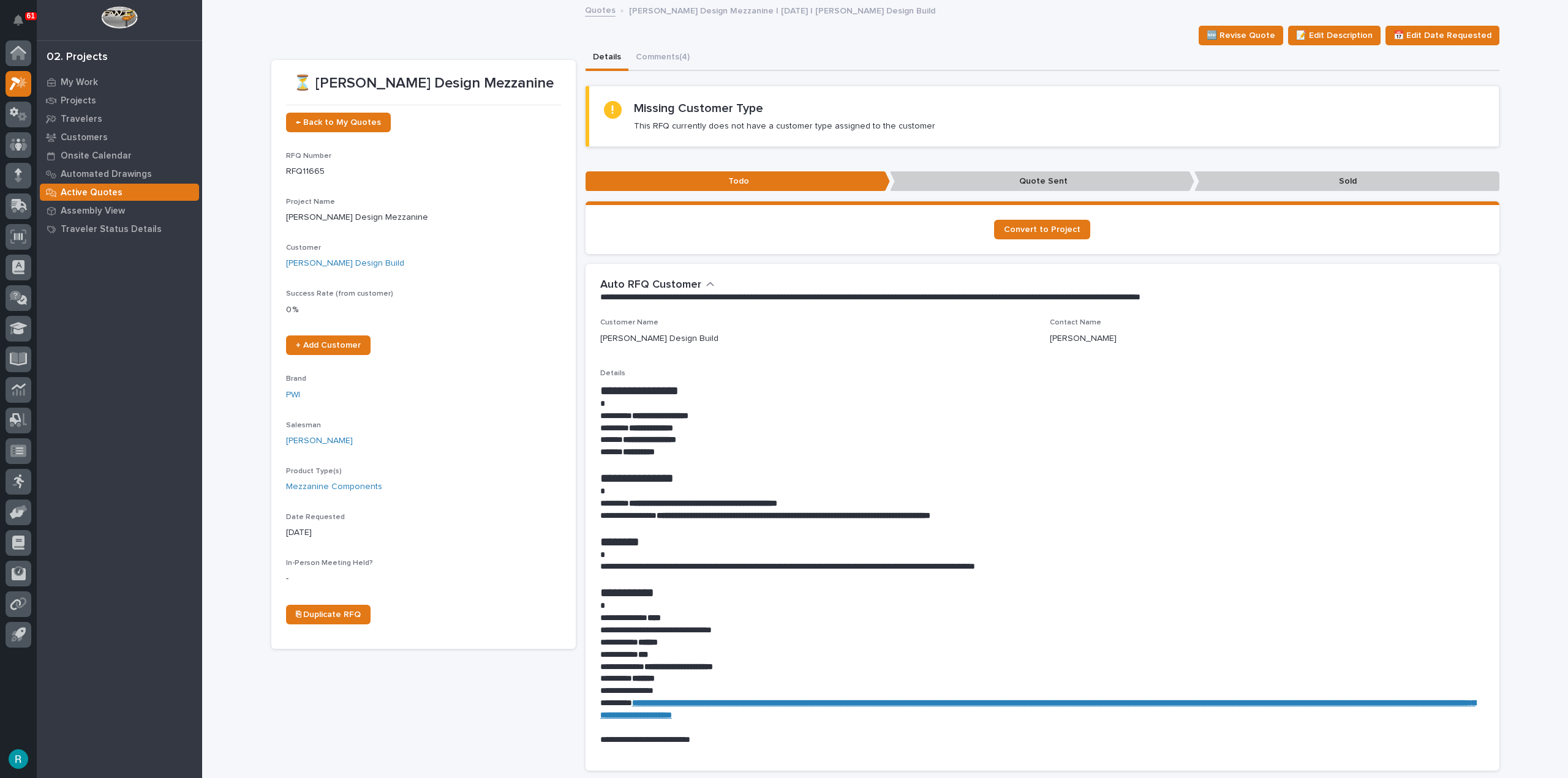
click at [102, 194] on p "Active Quotes" at bounding box center [91, 193] width 61 height 11
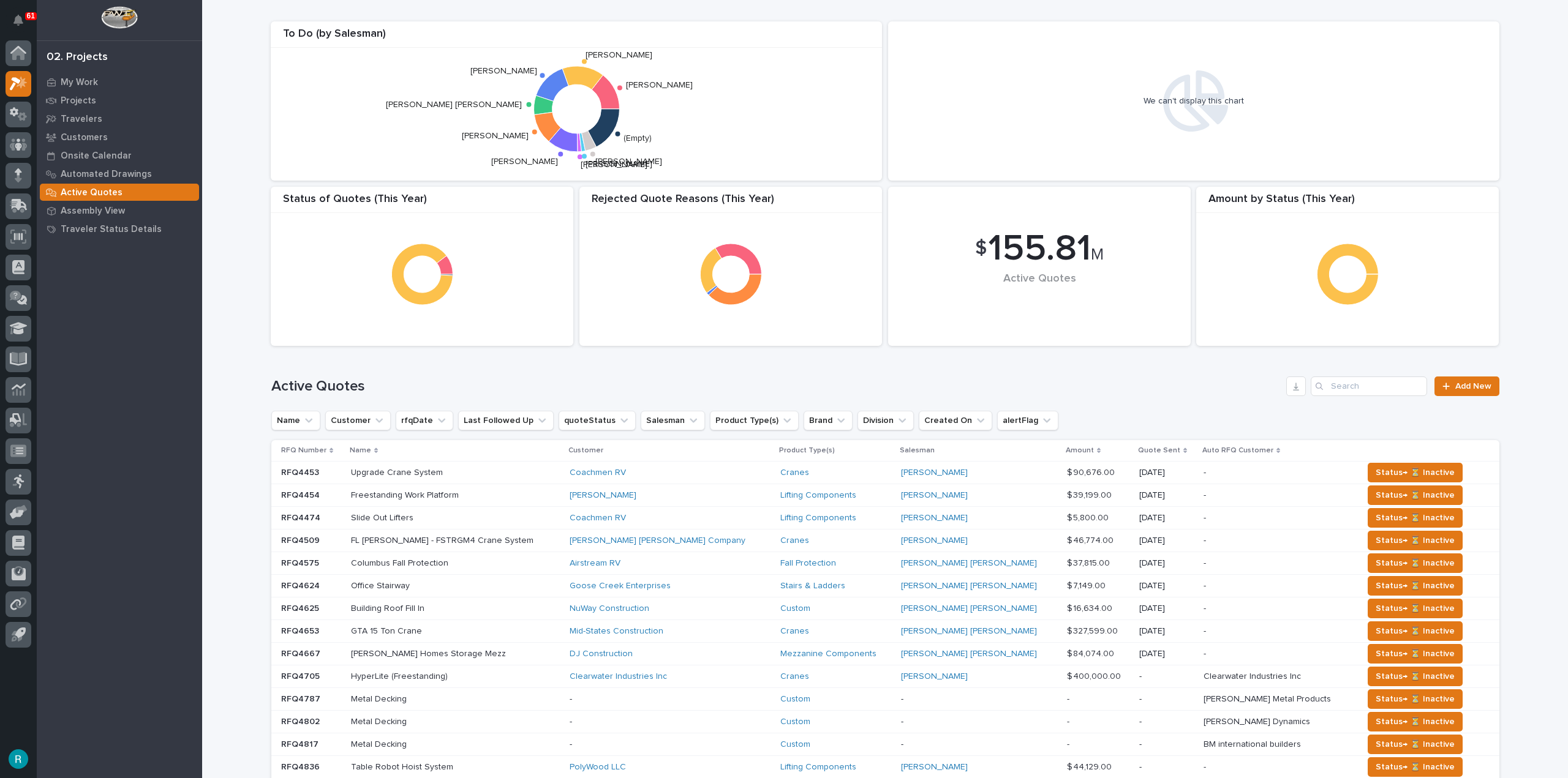
click at [1361, 397] on div "Active Quotes Add New" at bounding box center [885, 381] width 1228 height 59
click at [1360, 390] on input "Search" at bounding box center [1368, 386] width 116 height 19
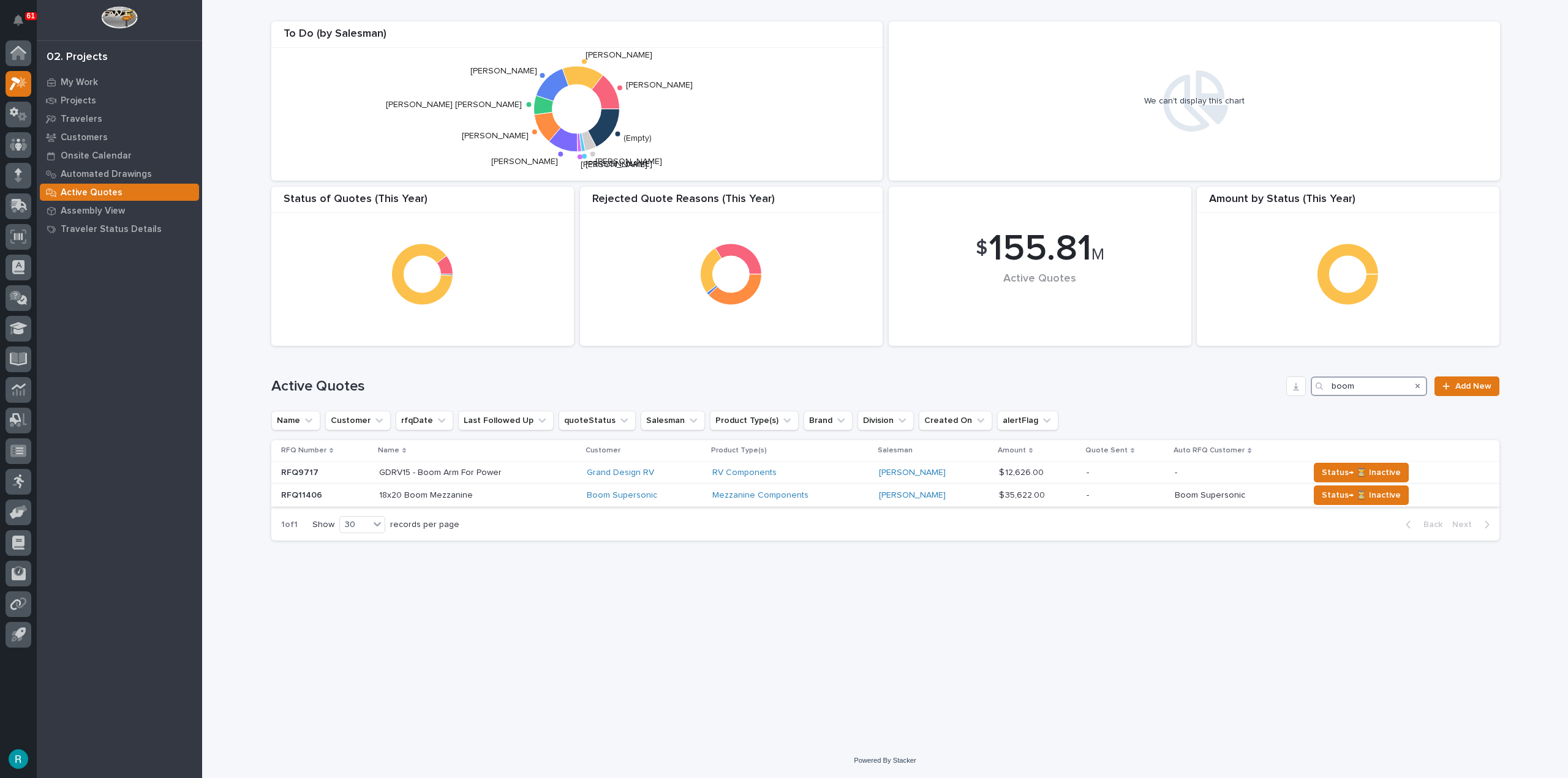
type input "boom"
click at [538, 493] on p at bounding box center [477, 496] width 198 height 10
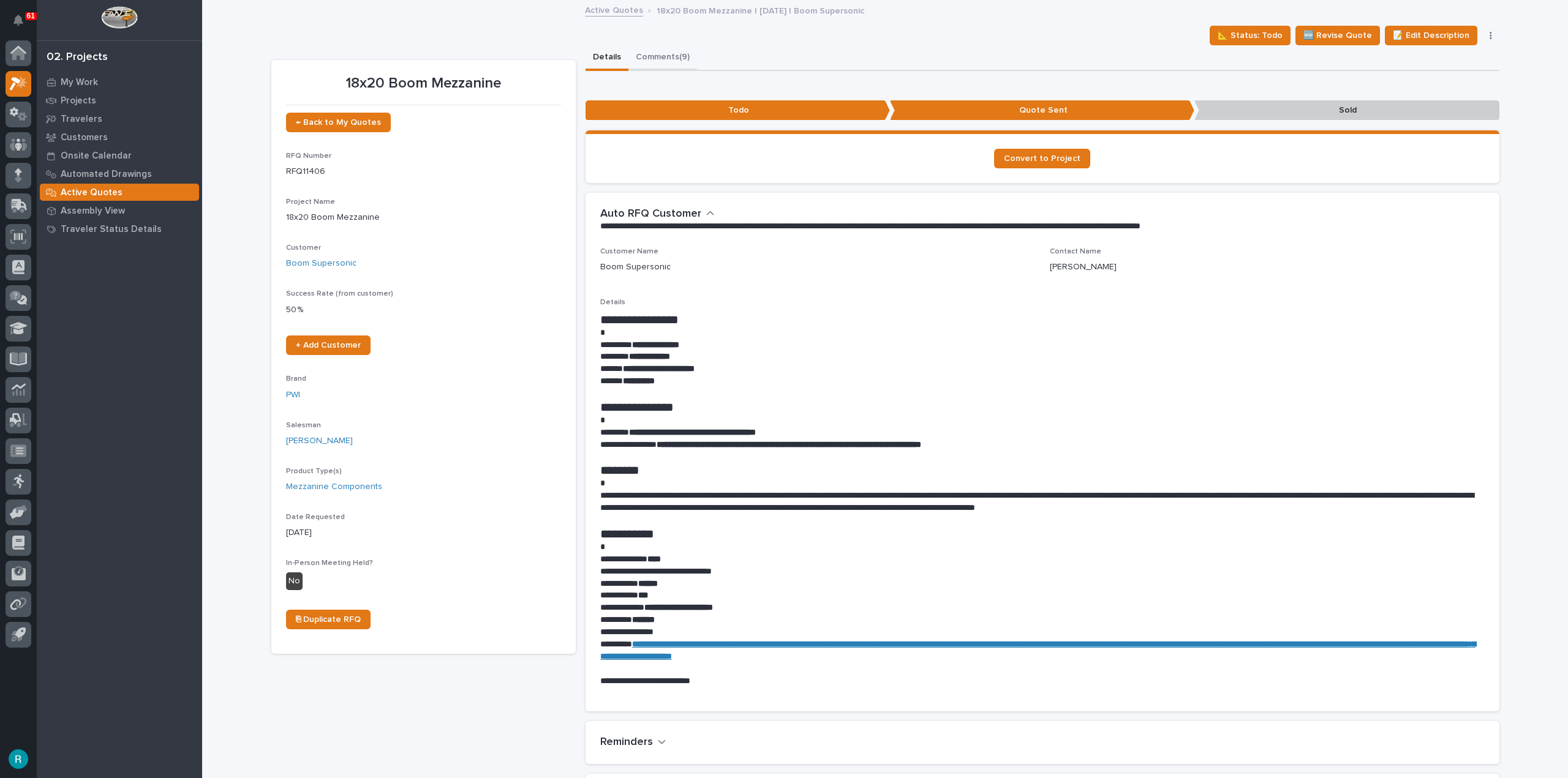
click at [654, 54] on button "Comments (9)" at bounding box center [662, 58] width 68 height 26
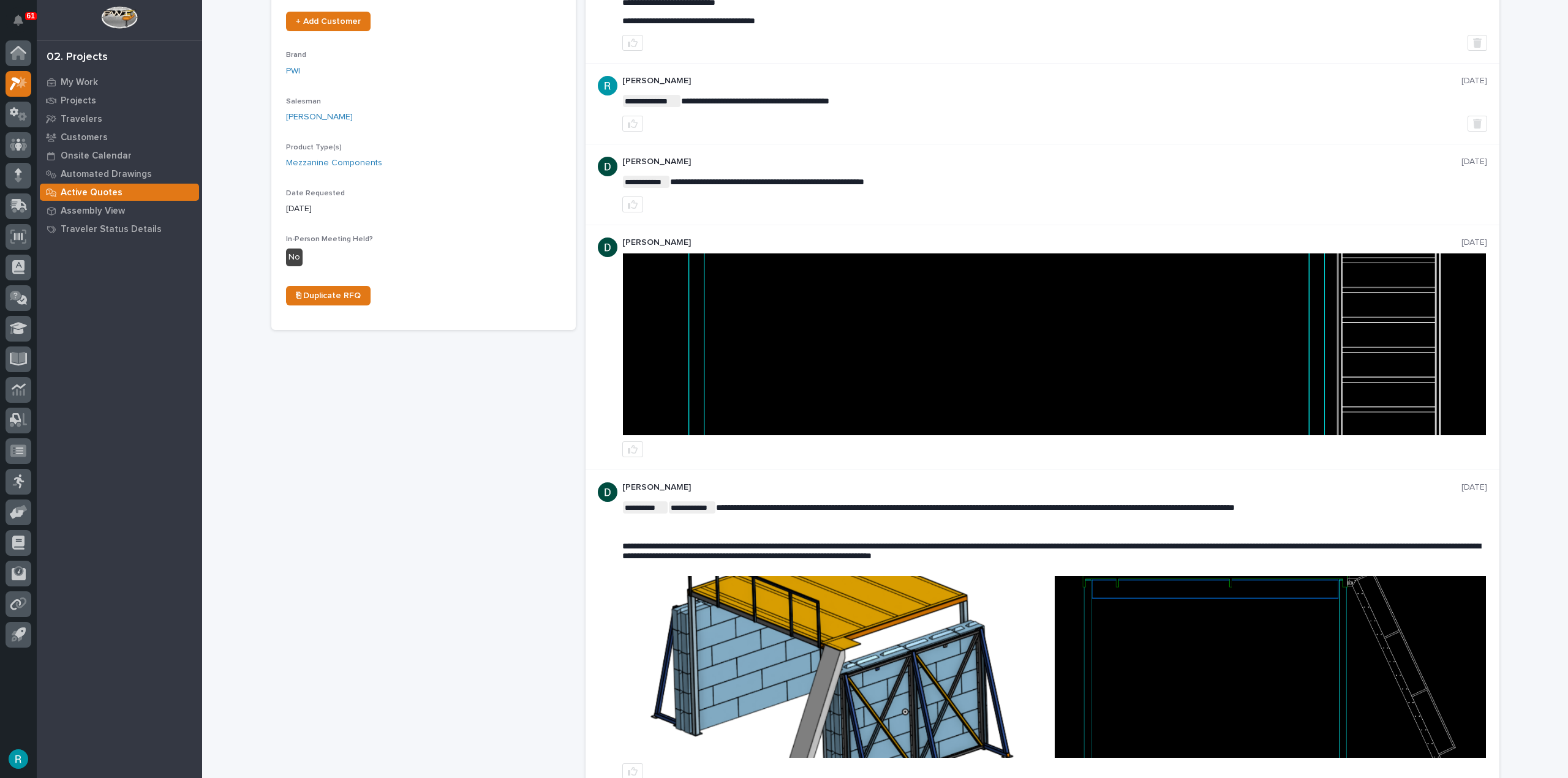
scroll to position [367, 0]
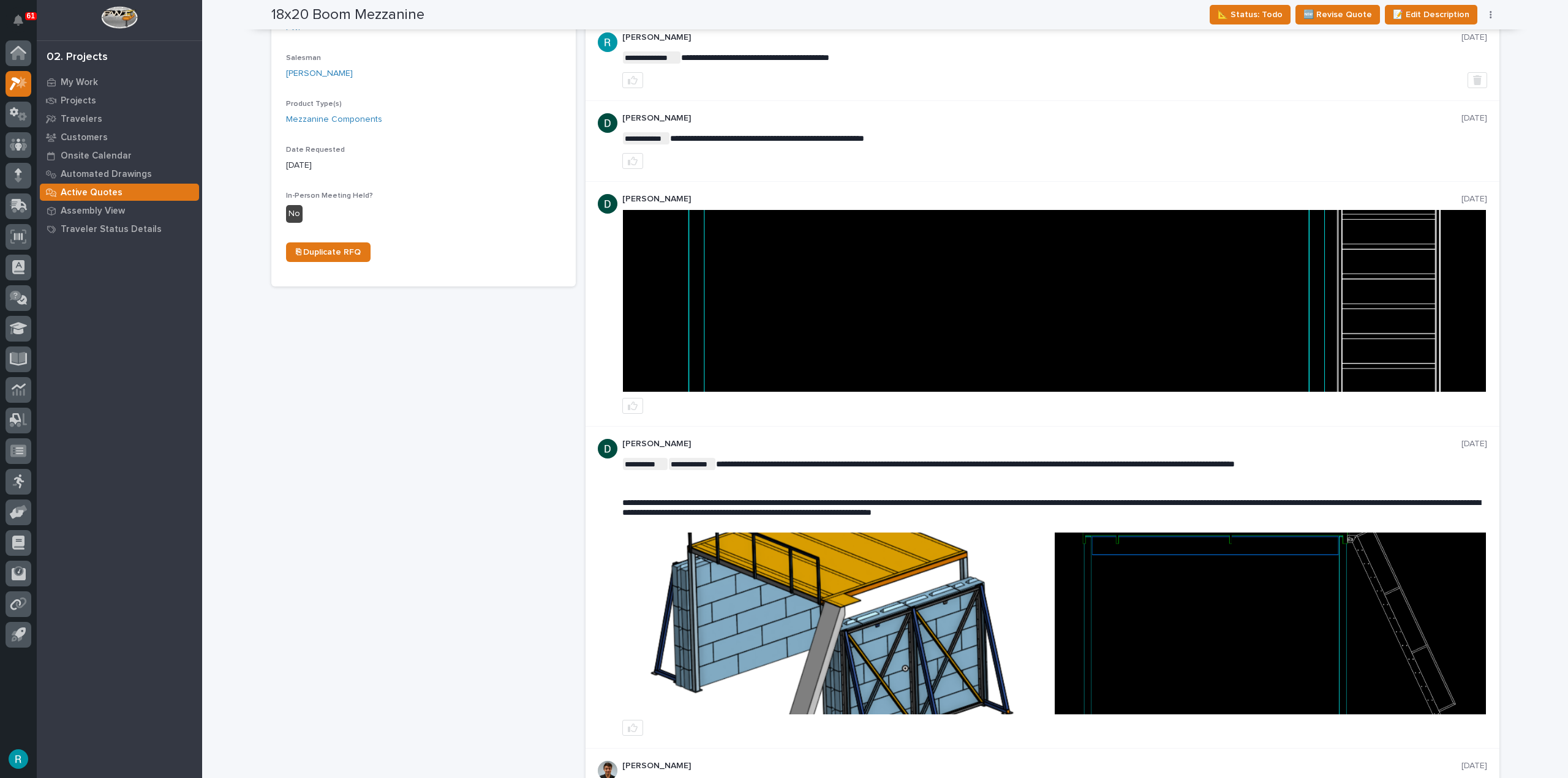
click at [1068, 321] on img at bounding box center [1054, 301] width 863 height 182
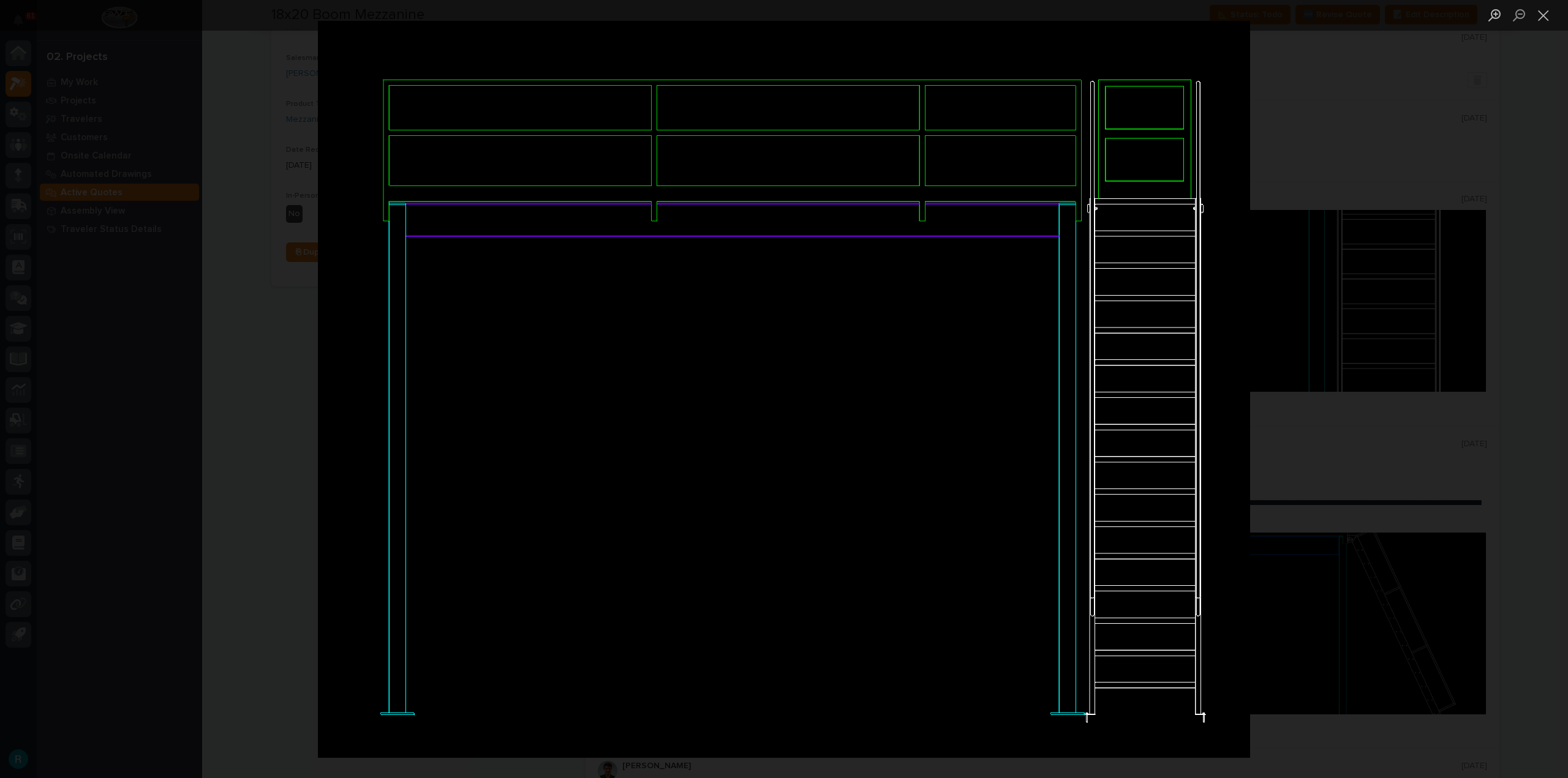
click at [1476, 158] on div "Lightbox" at bounding box center [784, 389] width 1568 height 778
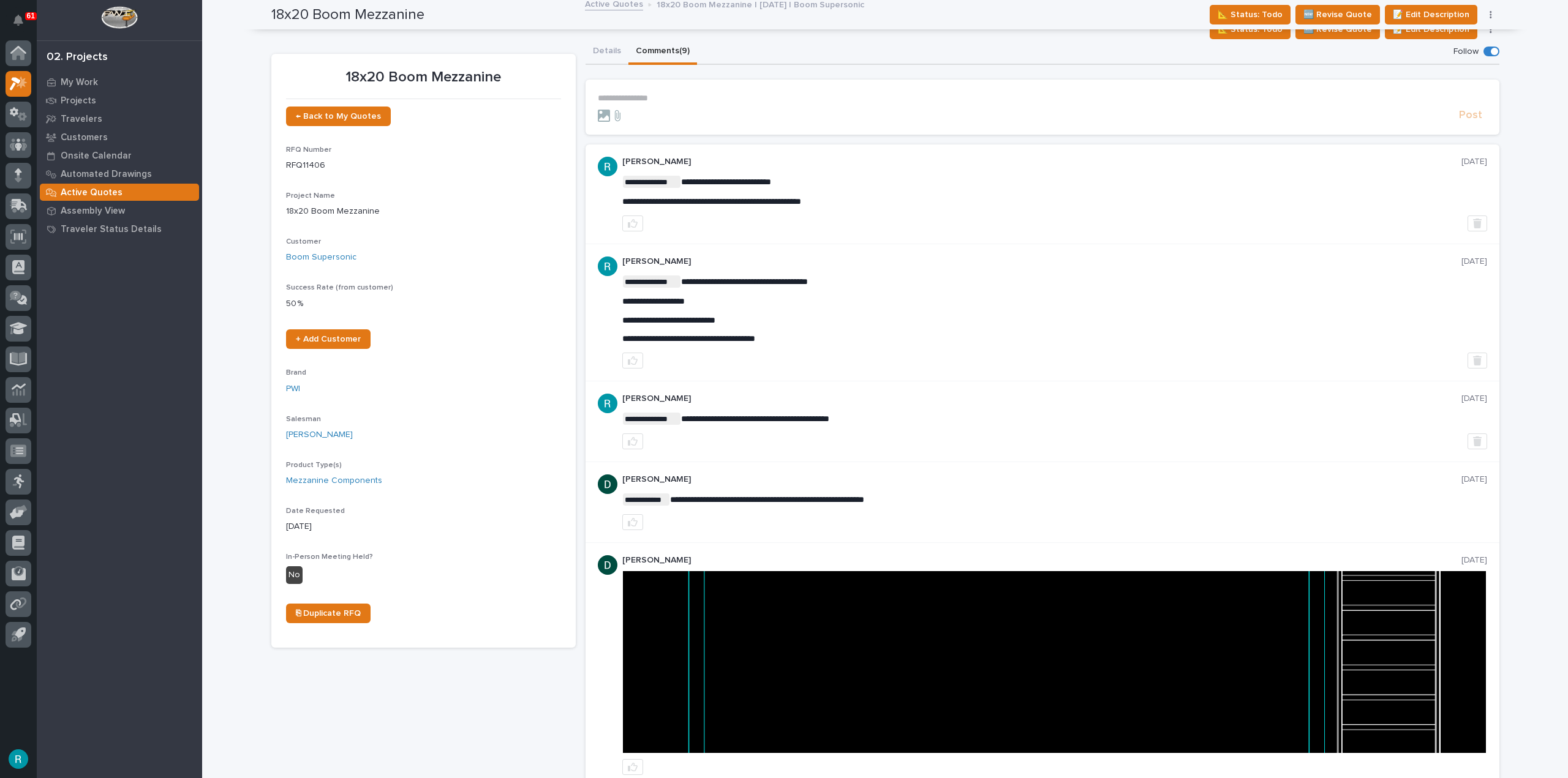
scroll to position [0, 0]
